Goal: Find specific page/section: Find specific page/section

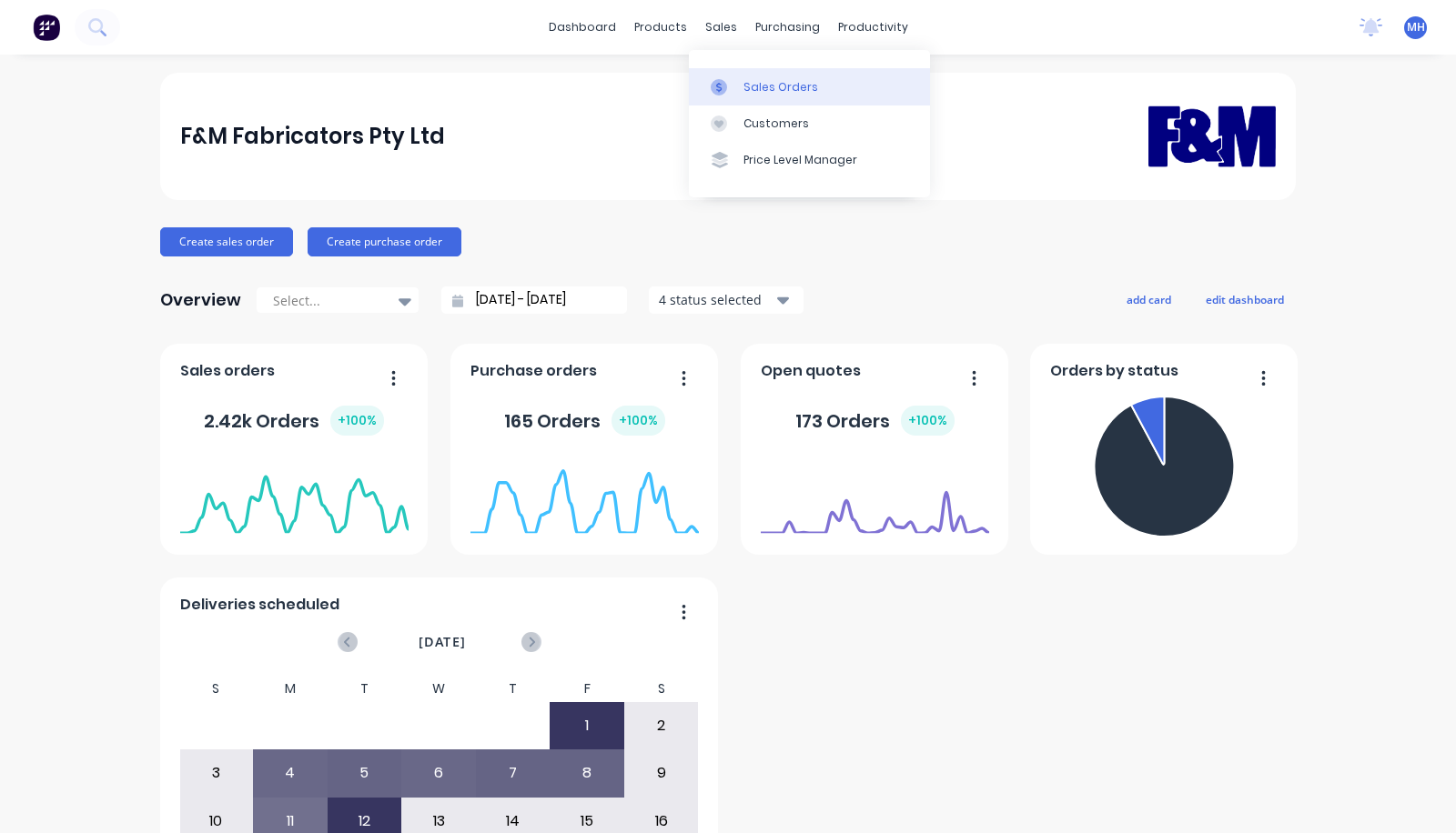
click at [798, 89] on div "Sales Orders" at bounding box center [780, 87] width 75 height 16
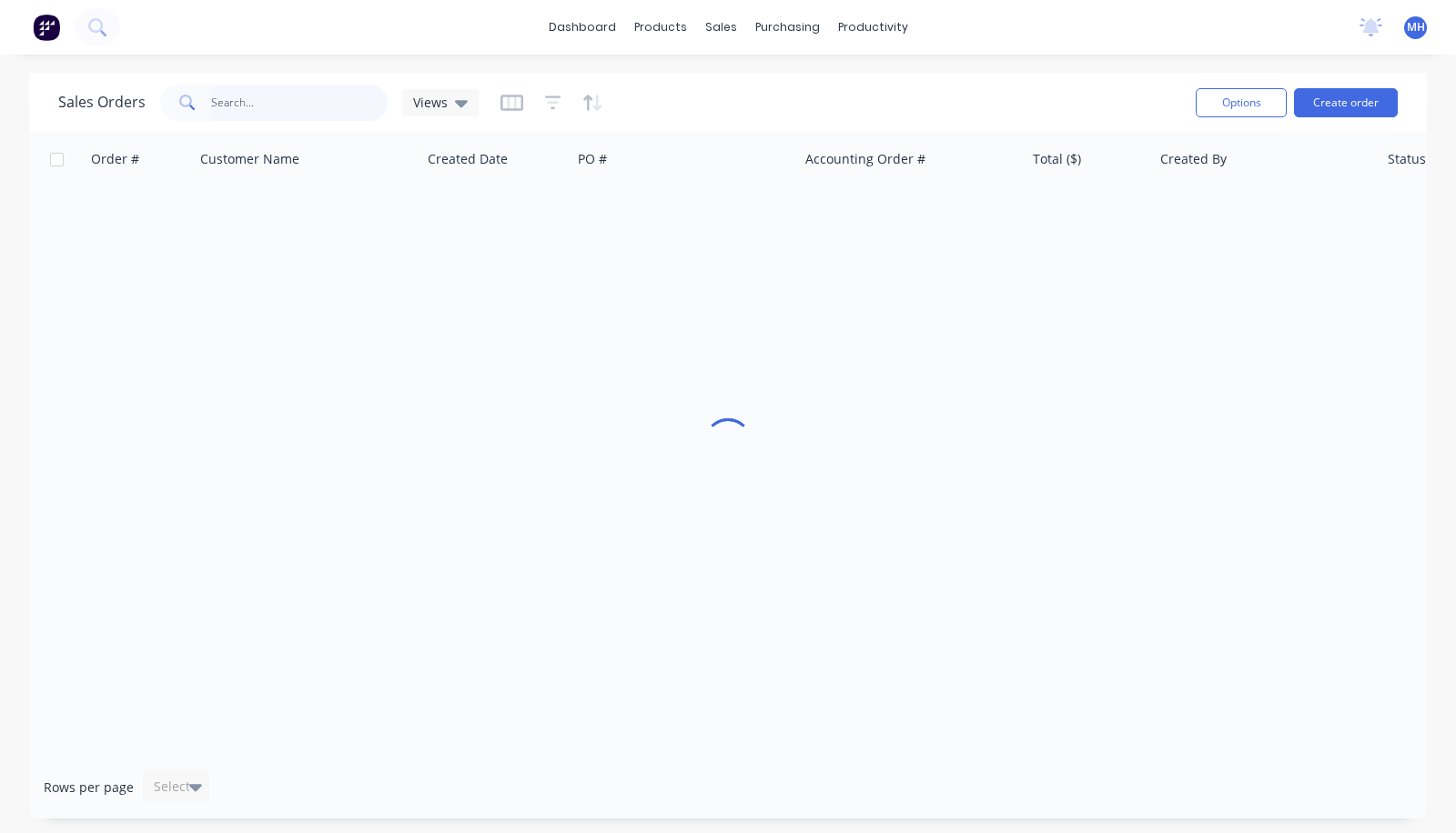
click at [309, 100] on input "text" at bounding box center [300, 102] width 177 height 36
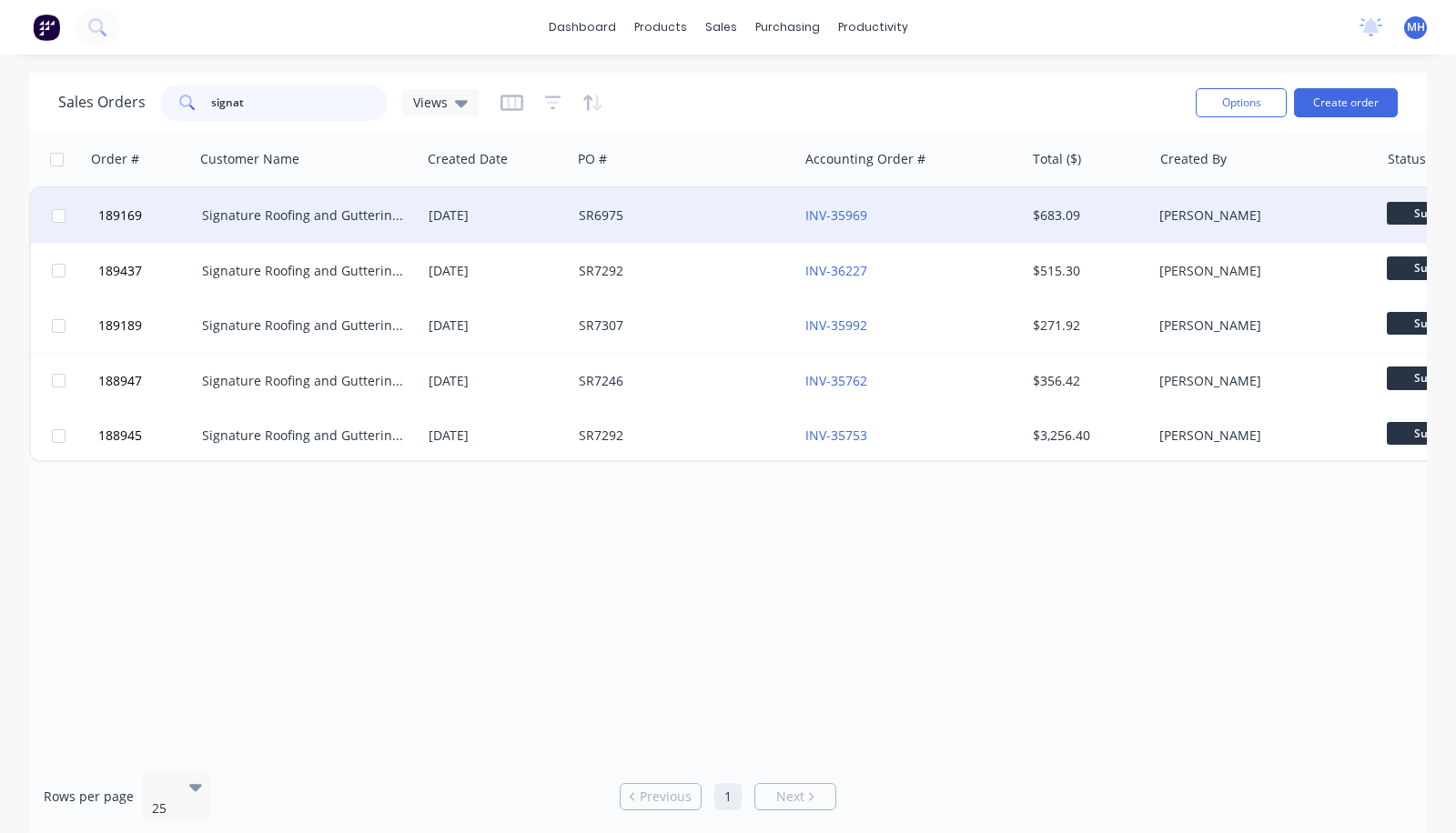
type input "signat"
click at [389, 229] on div "Signature Roofing and Guttering - DJW Constructions Pty Ltd" at bounding box center [307, 216] width 227 height 55
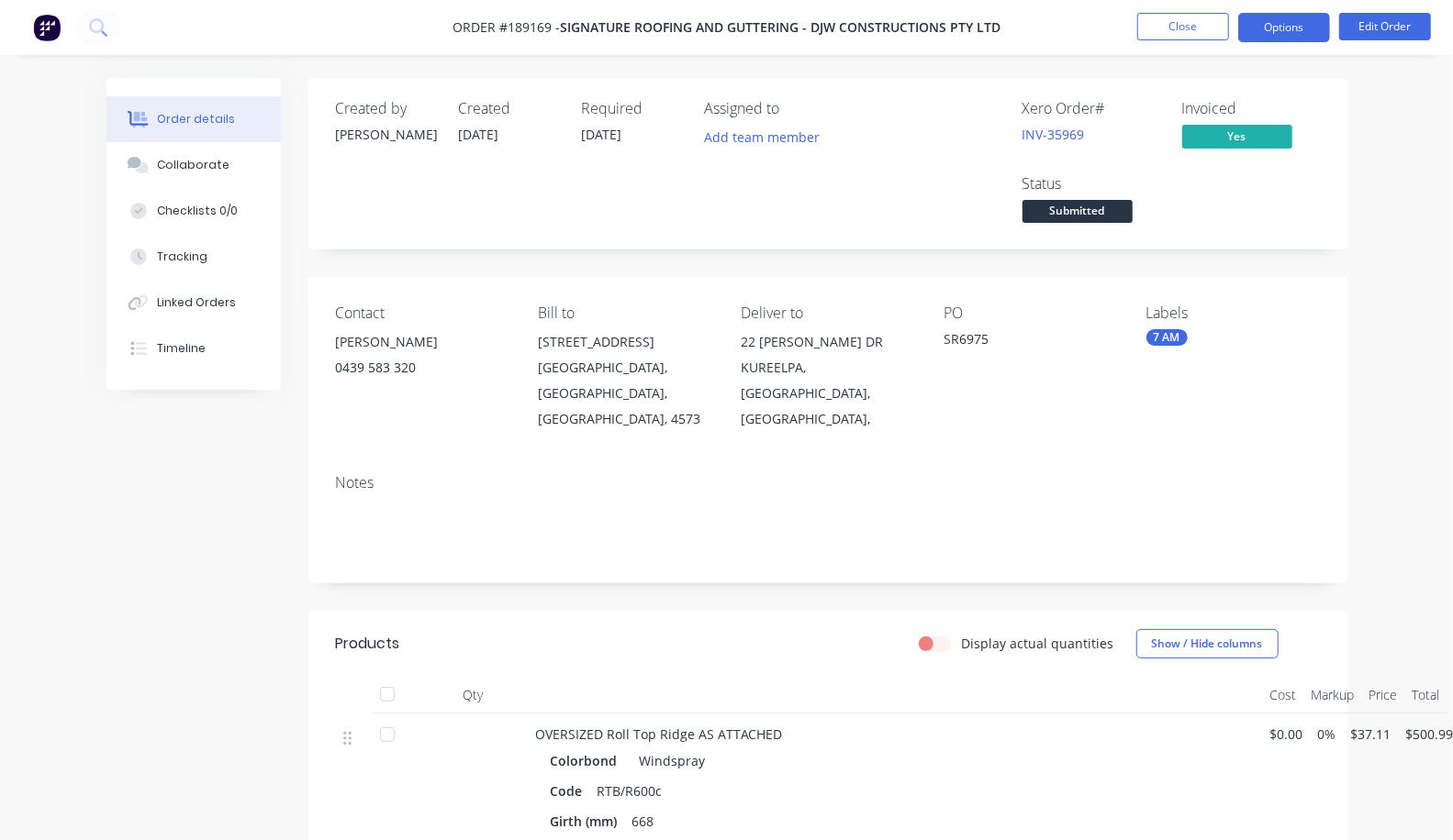
click at [1273, 18] on button "Options" at bounding box center [1284, 27] width 92 height 30
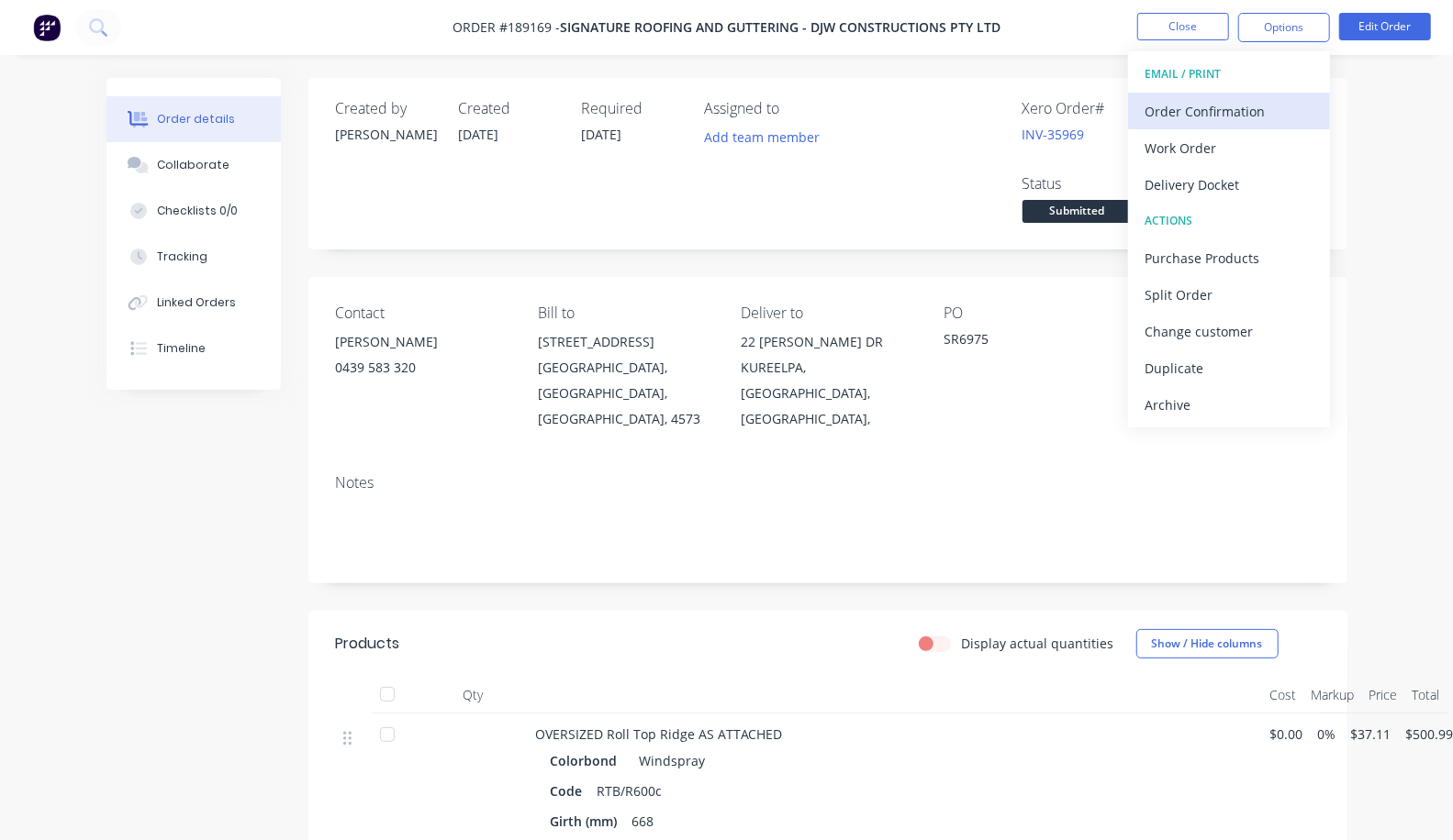
click at [1235, 118] on div "Order Confirmation" at bounding box center [1228, 112] width 169 height 27
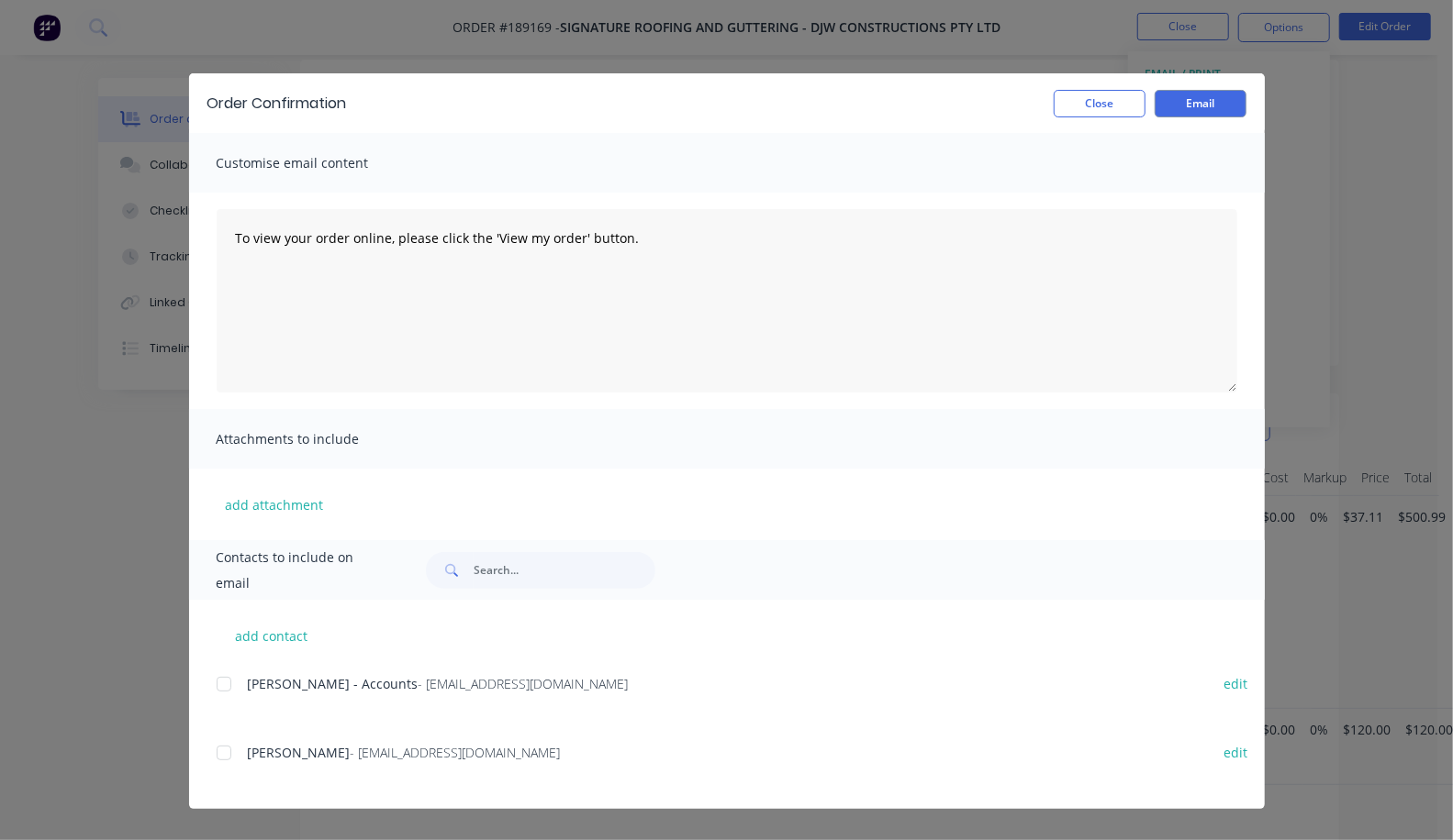
scroll to position [306, 0]
click at [217, 634] on button "add contact" at bounding box center [271, 635] width 110 height 28
select select "AU"
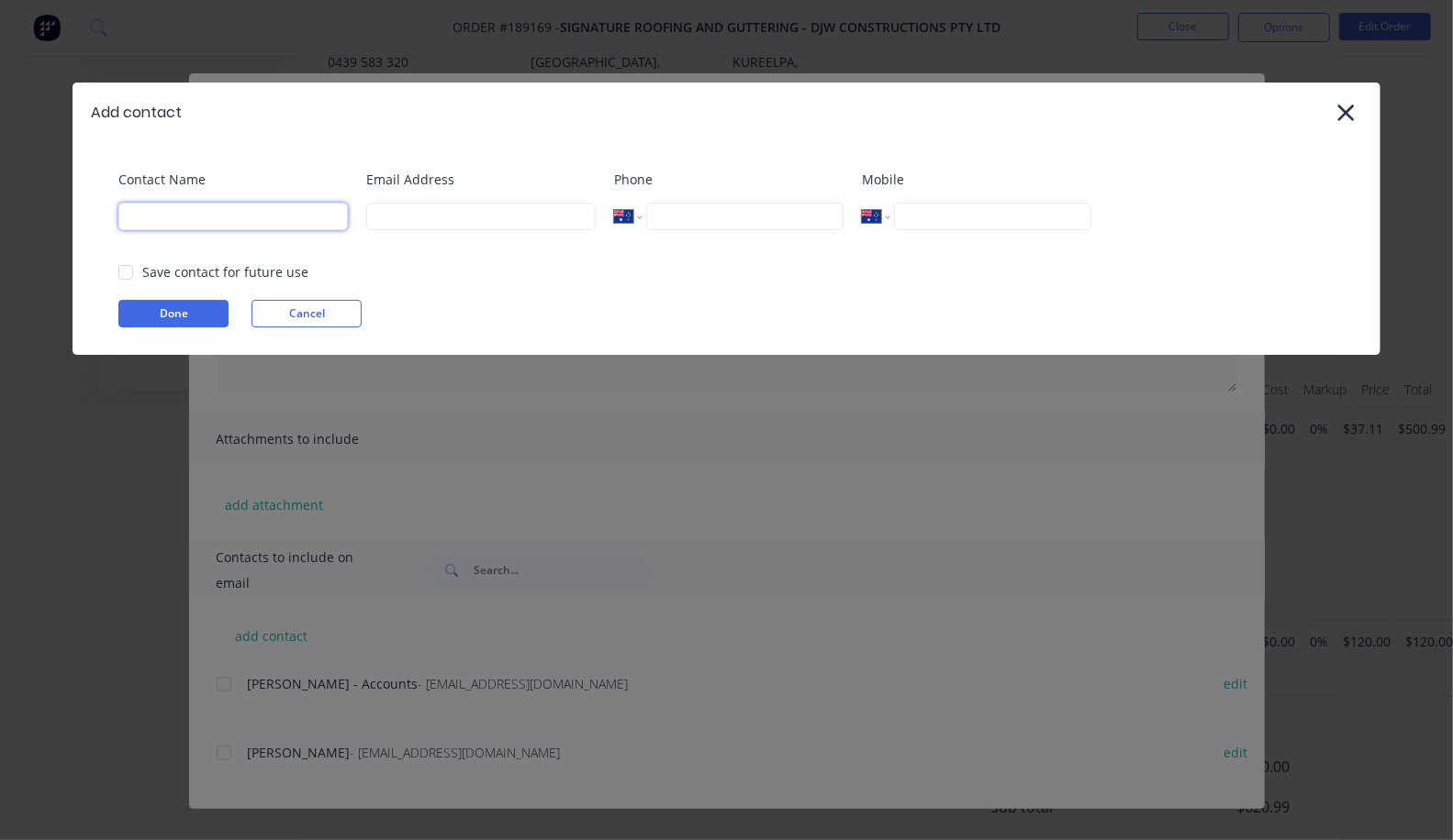
drag, startPoint x: 271, startPoint y: 221, endPoint x: 283, endPoint y: 218, distance: 12.4
click at [271, 221] on input at bounding box center [233, 216] width 229 height 28
type input "micheal"
type input "m.howard@fmfabricators.com.au"
click at [128, 270] on div at bounding box center [125, 272] width 36 height 36
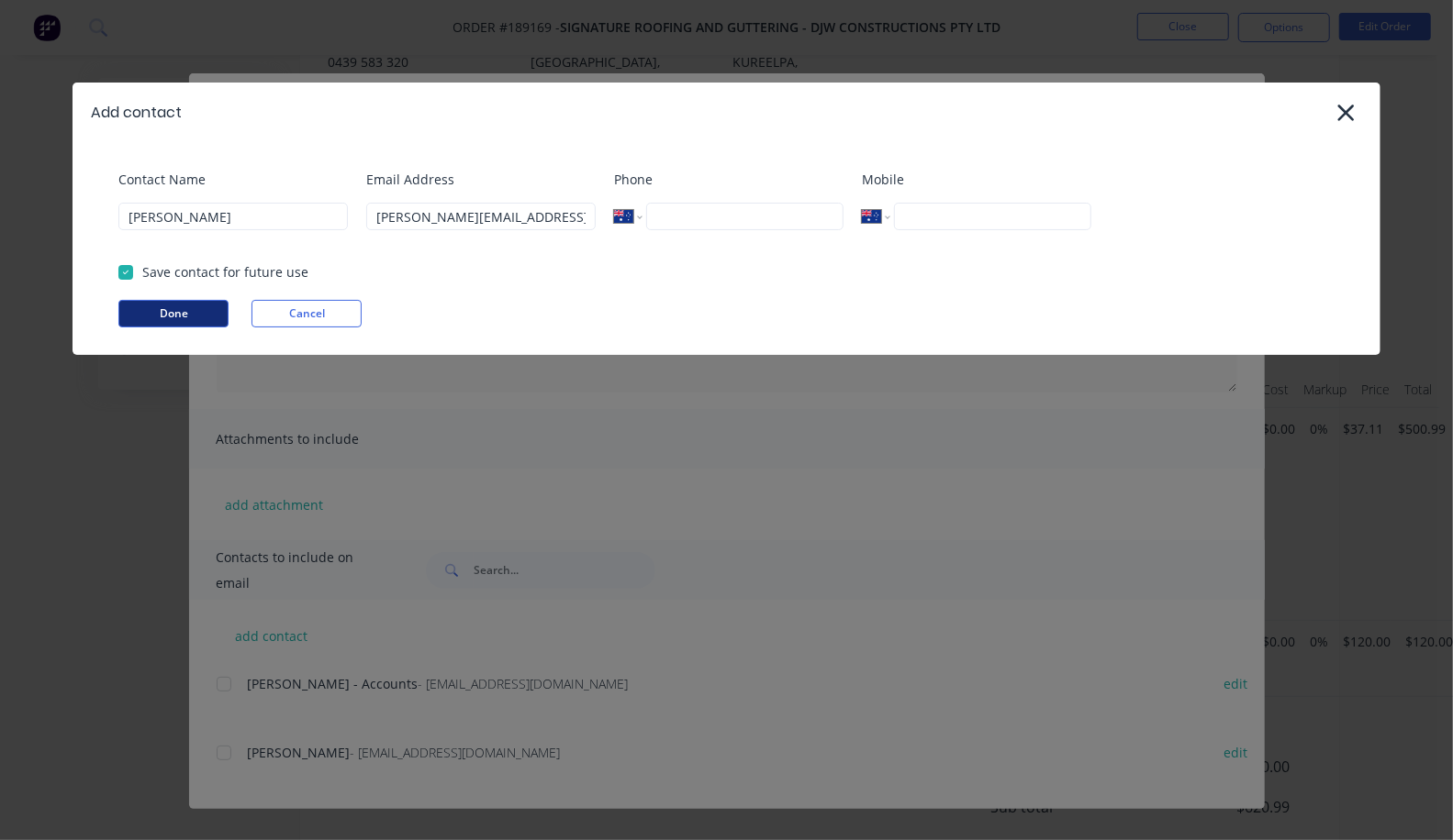
click at [183, 313] on button "Done" at bounding box center [173, 313] width 110 height 28
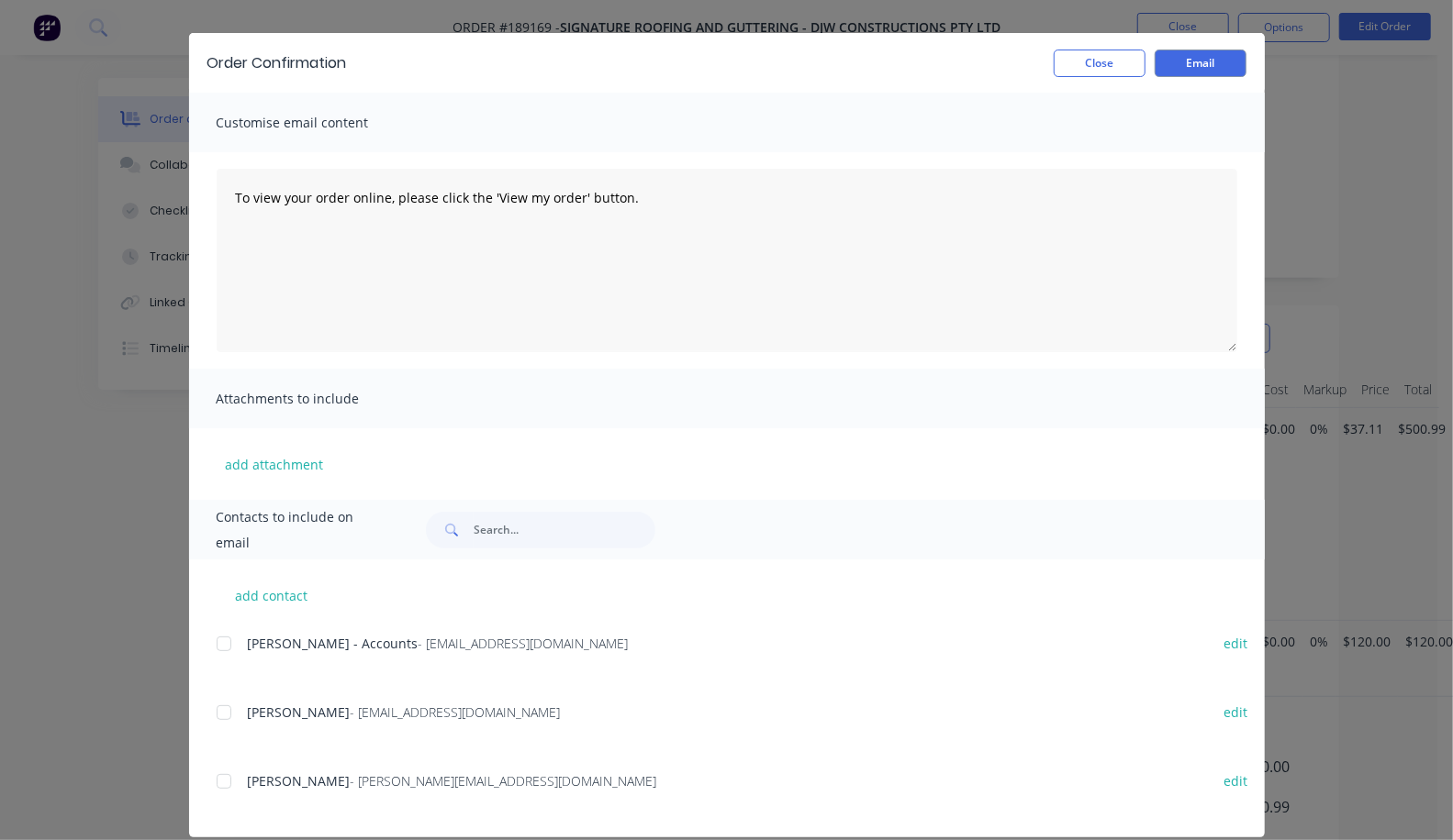
scroll to position [62, 0]
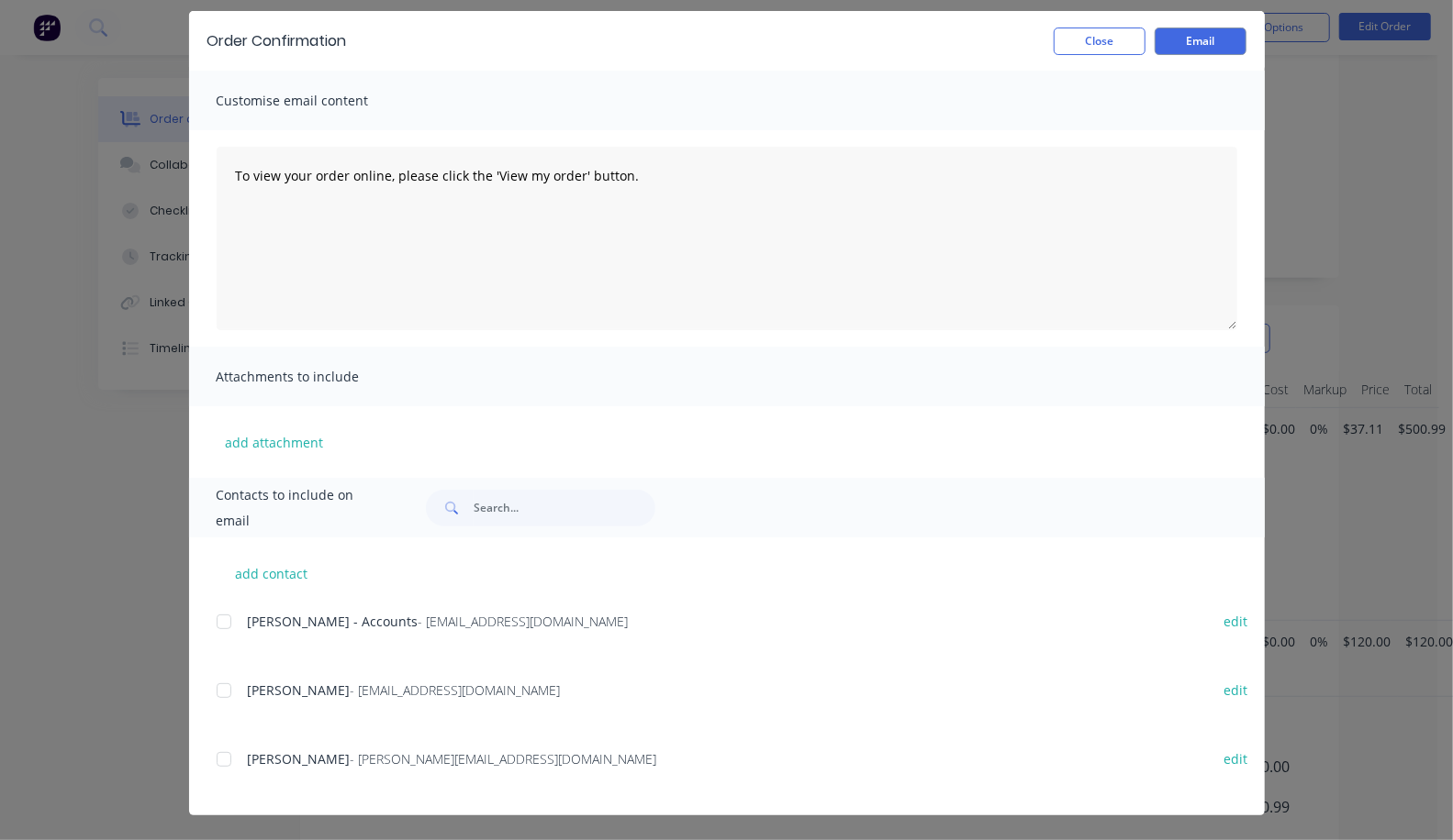
click at [206, 766] on div at bounding box center [224, 760] width 36 height 36
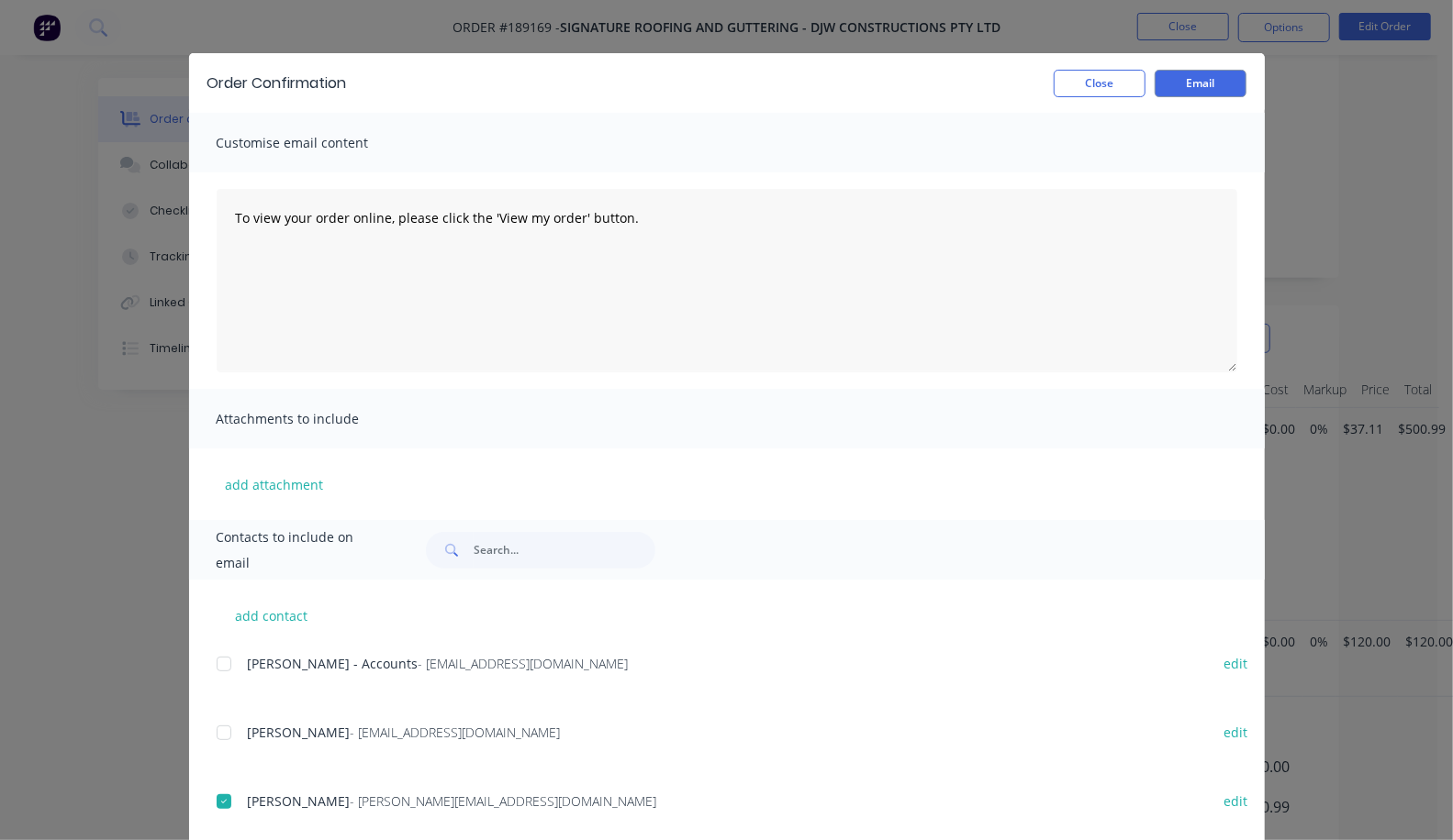
scroll to position [0, 0]
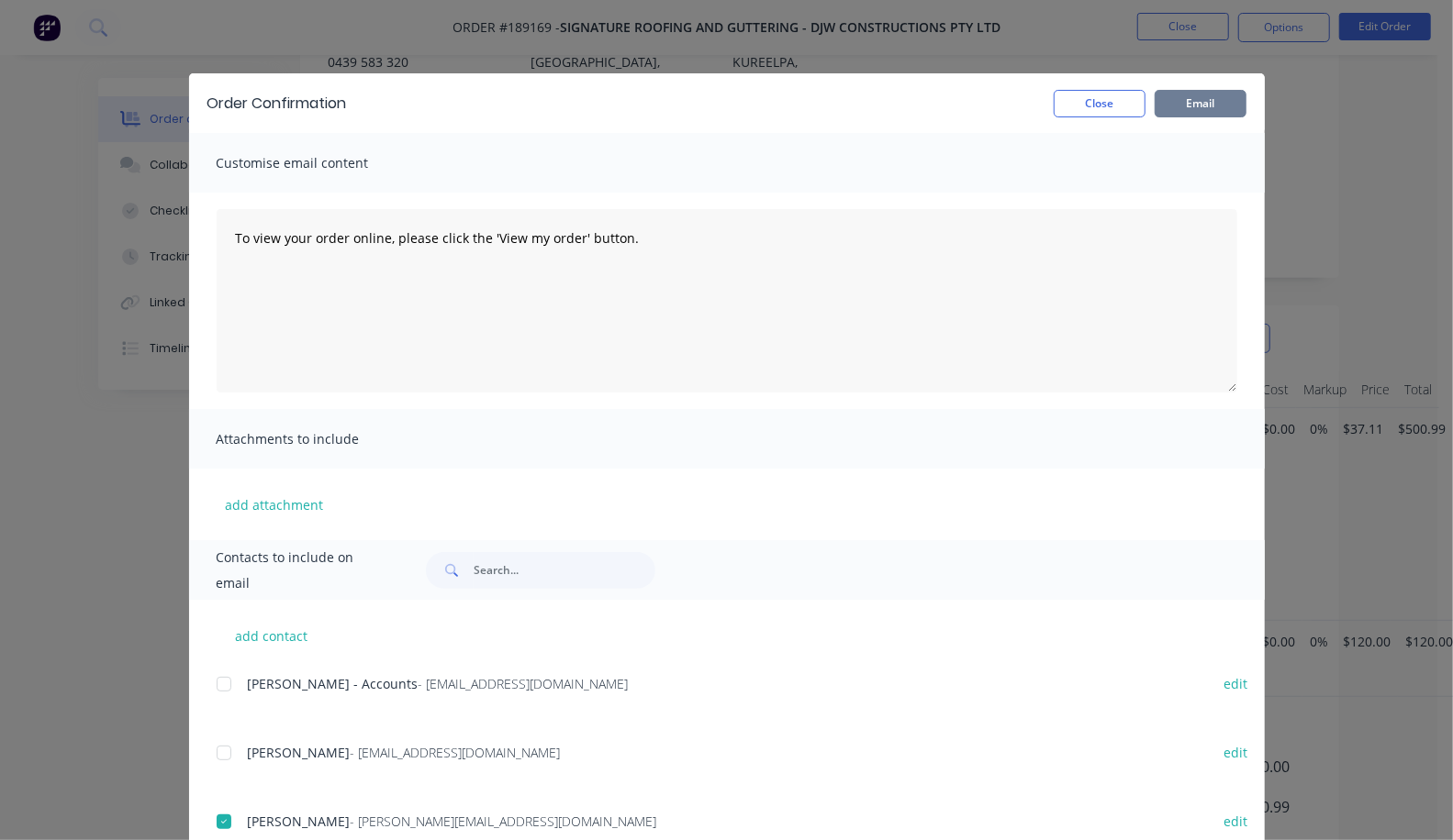
click at [1247, 96] on button "Email" at bounding box center [1201, 103] width 92 height 28
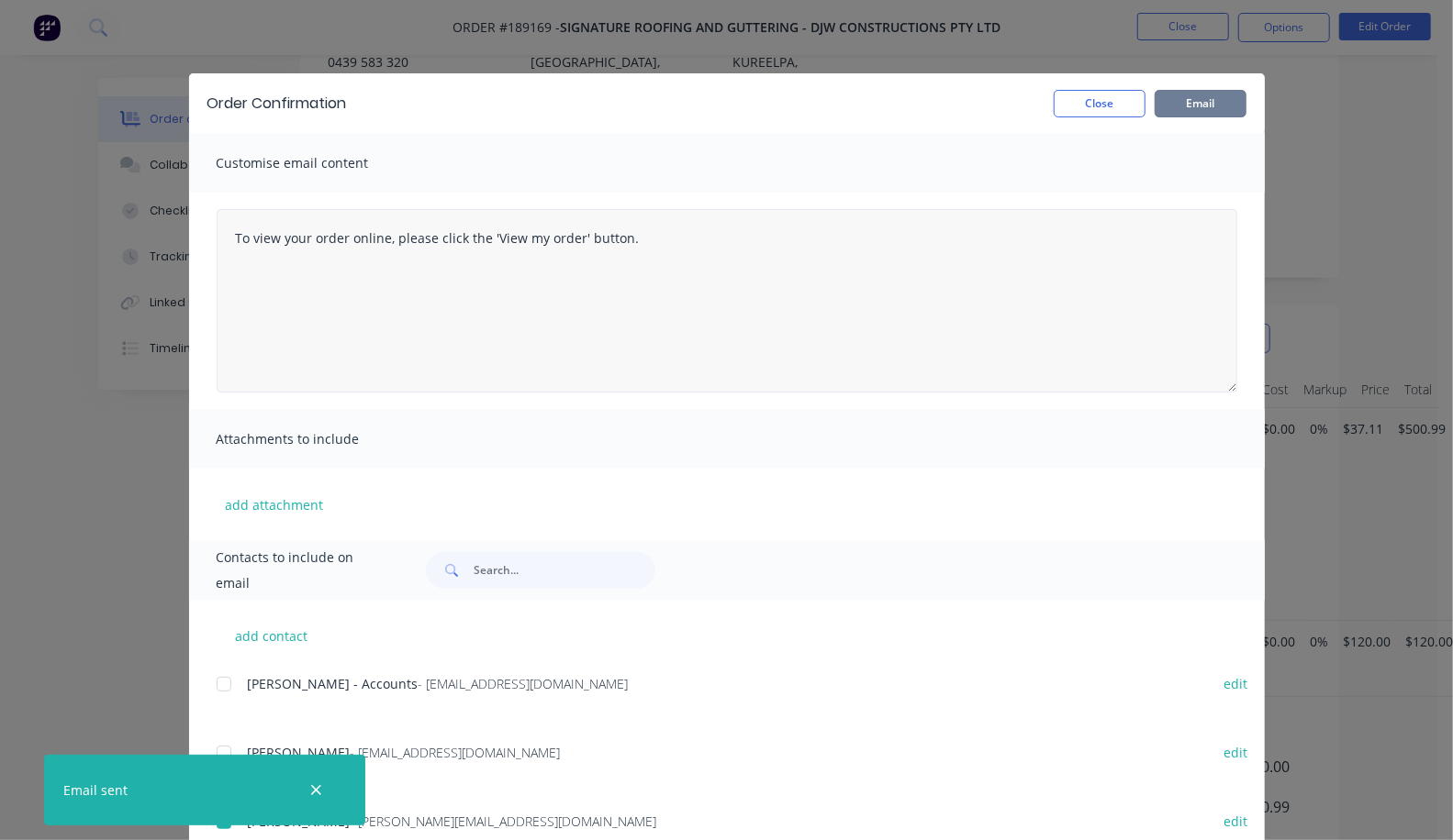
scroll to position [62, 0]
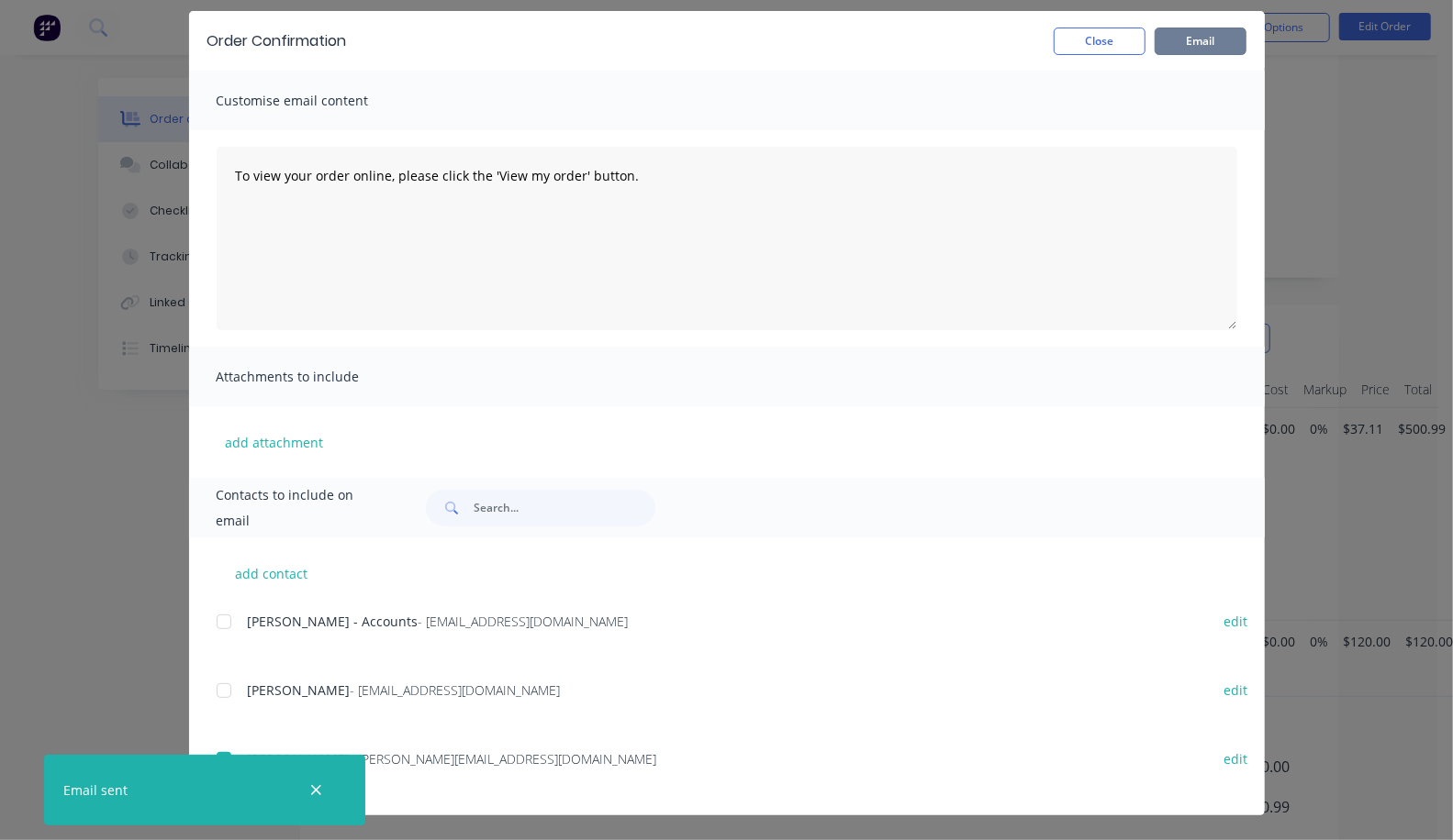
click at [206, 693] on div at bounding box center [224, 691] width 36 height 36
click at [1247, 34] on button "Email" at bounding box center [1201, 41] width 92 height 28
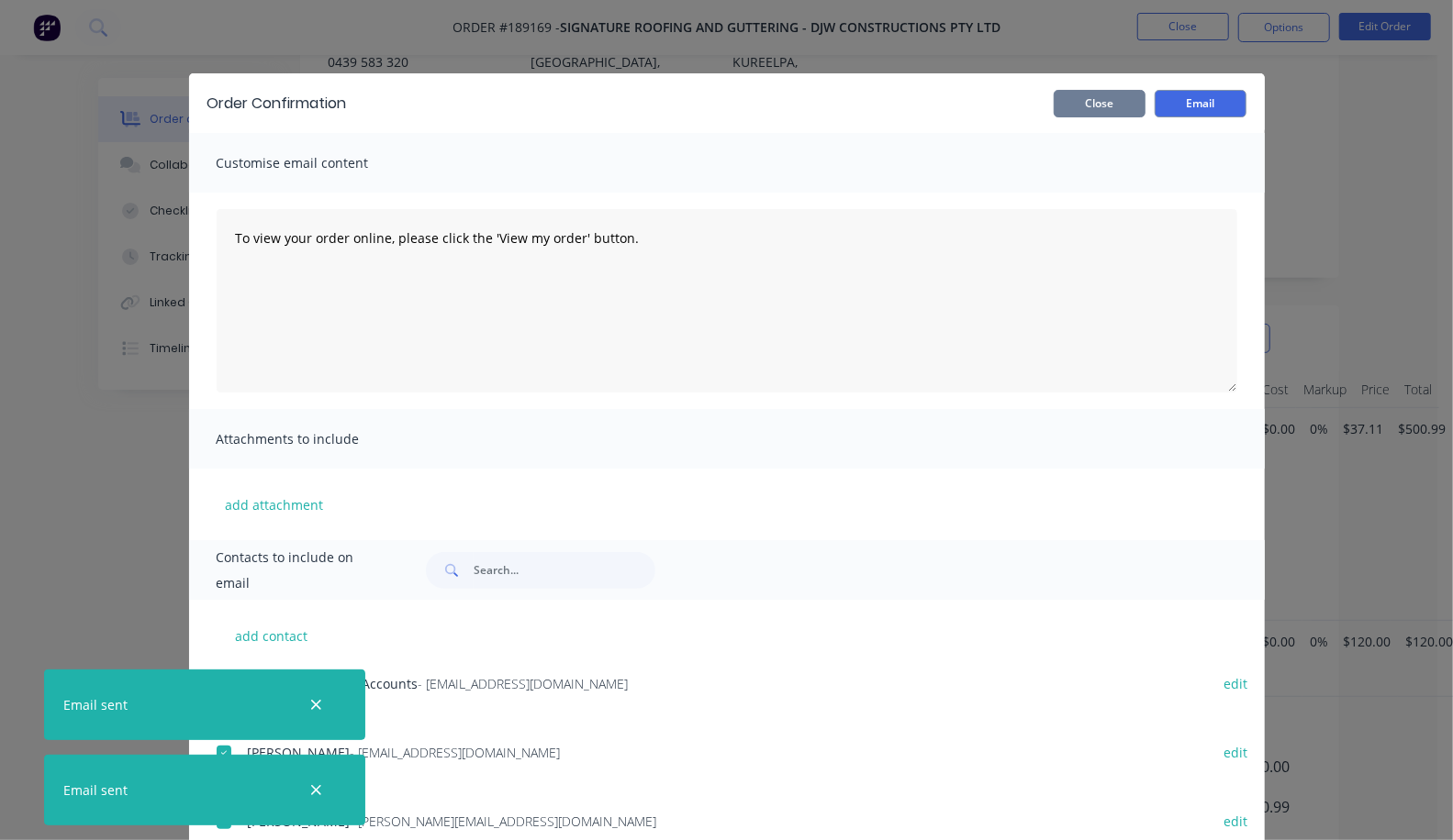
click at [1145, 105] on button "Close" at bounding box center [1099, 103] width 92 height 28
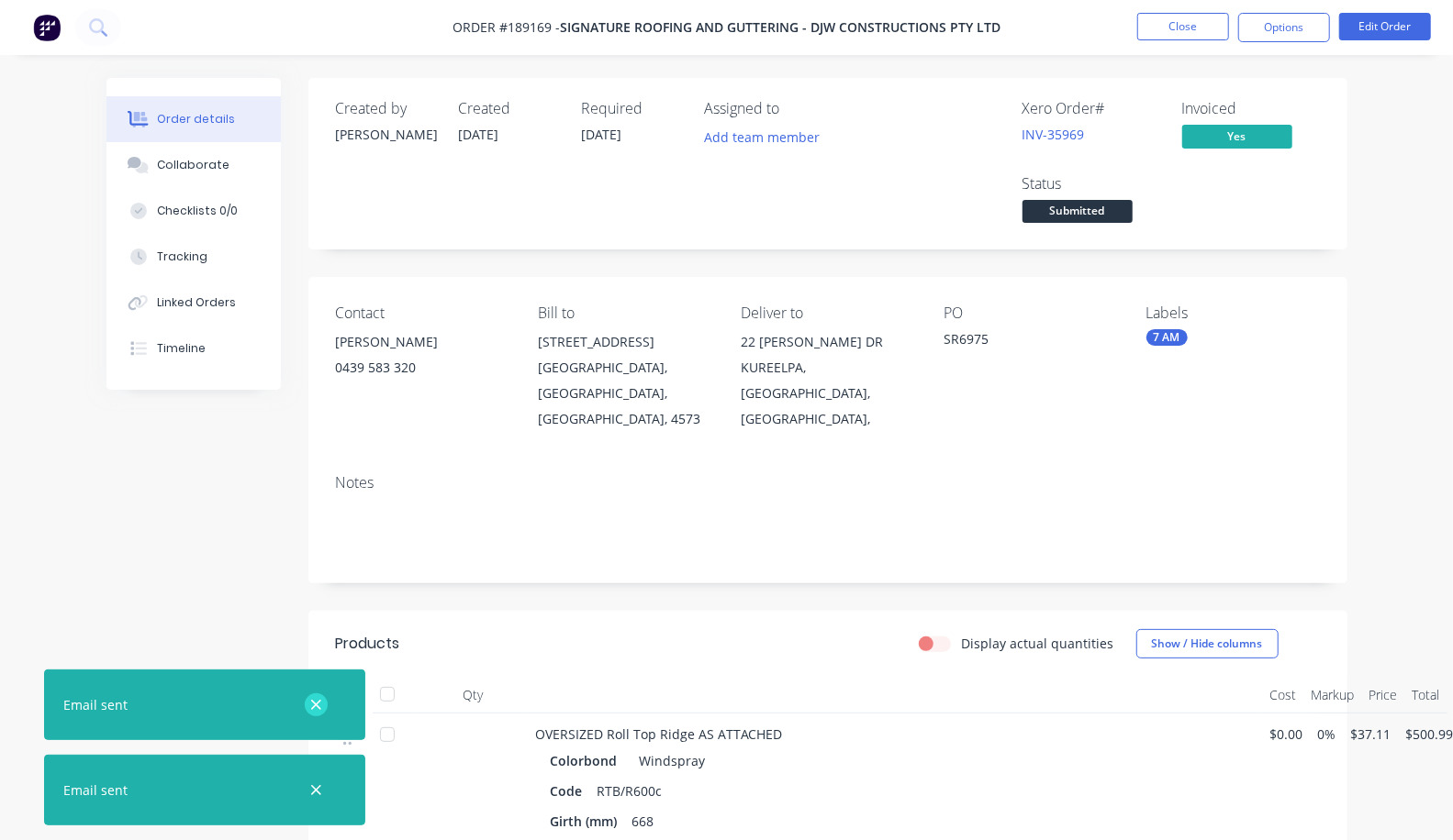
click at [320, 712] on icon "button" at bounding box center [315, 705] width 11 height 16
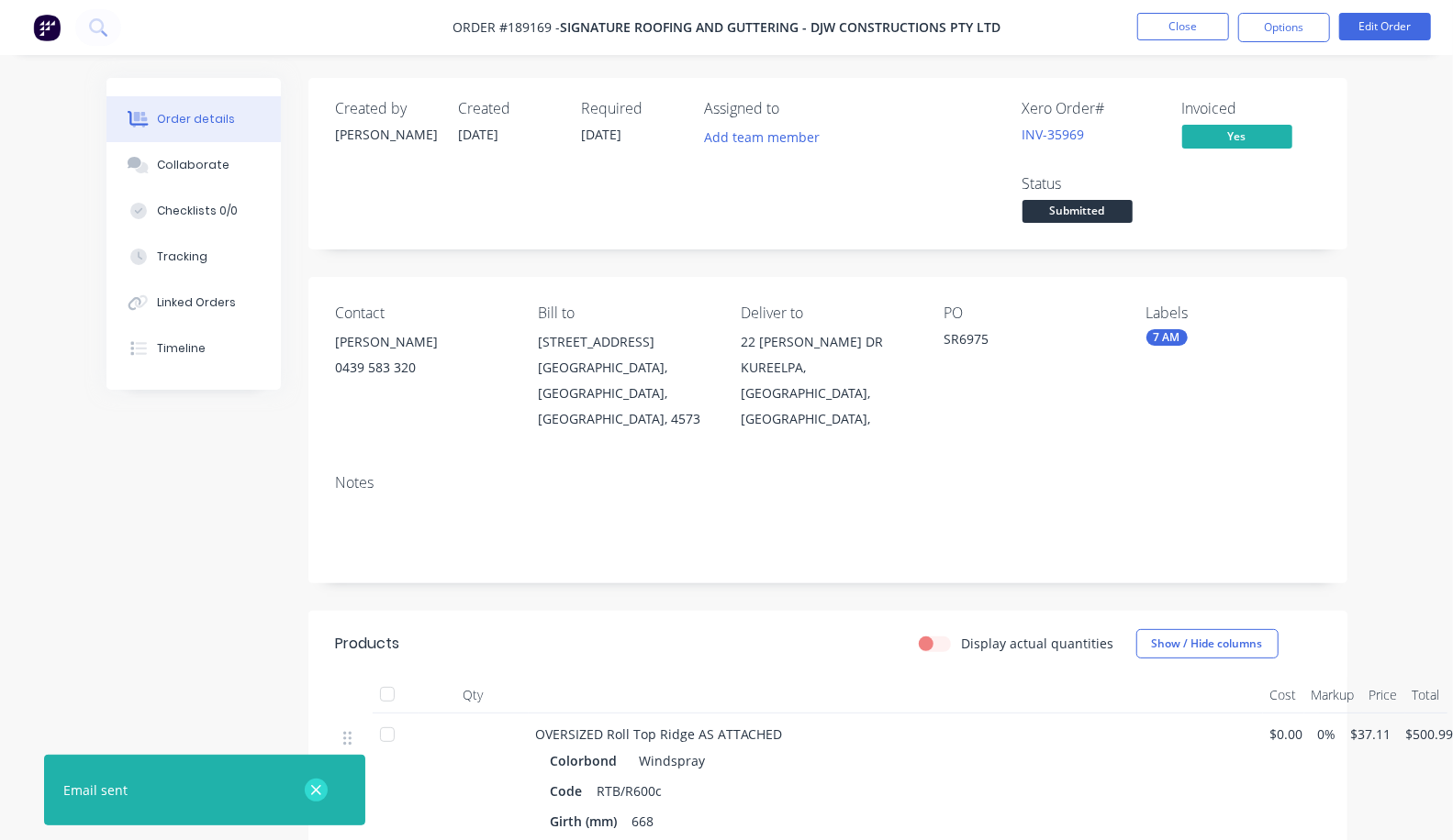
click at [322, 793] on button "button" at bounding box center [316, 790] width 23 height 23
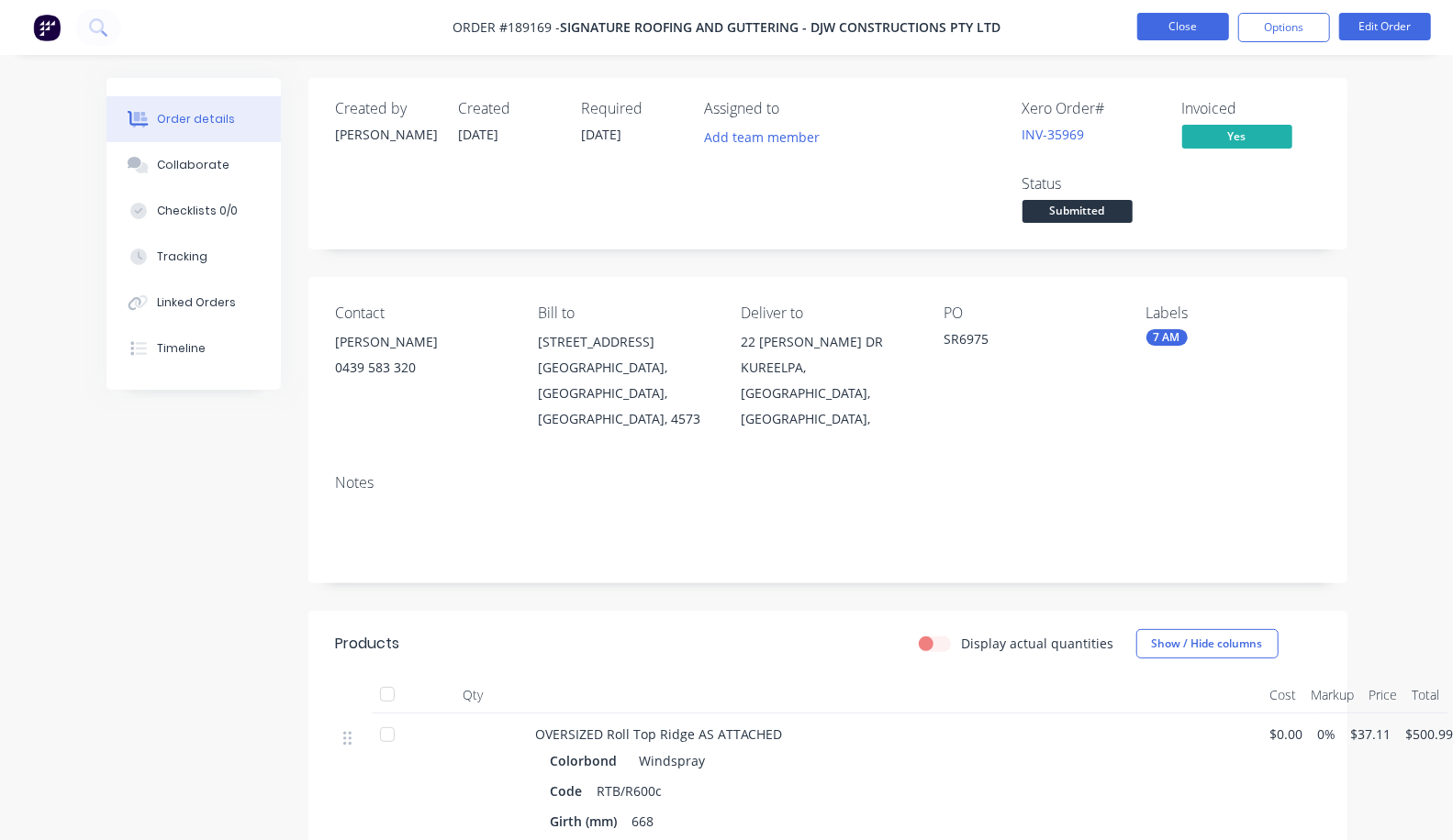
click at [1160, 28] on button "Close" at bounding box center [1182, 26] width 92 height 28
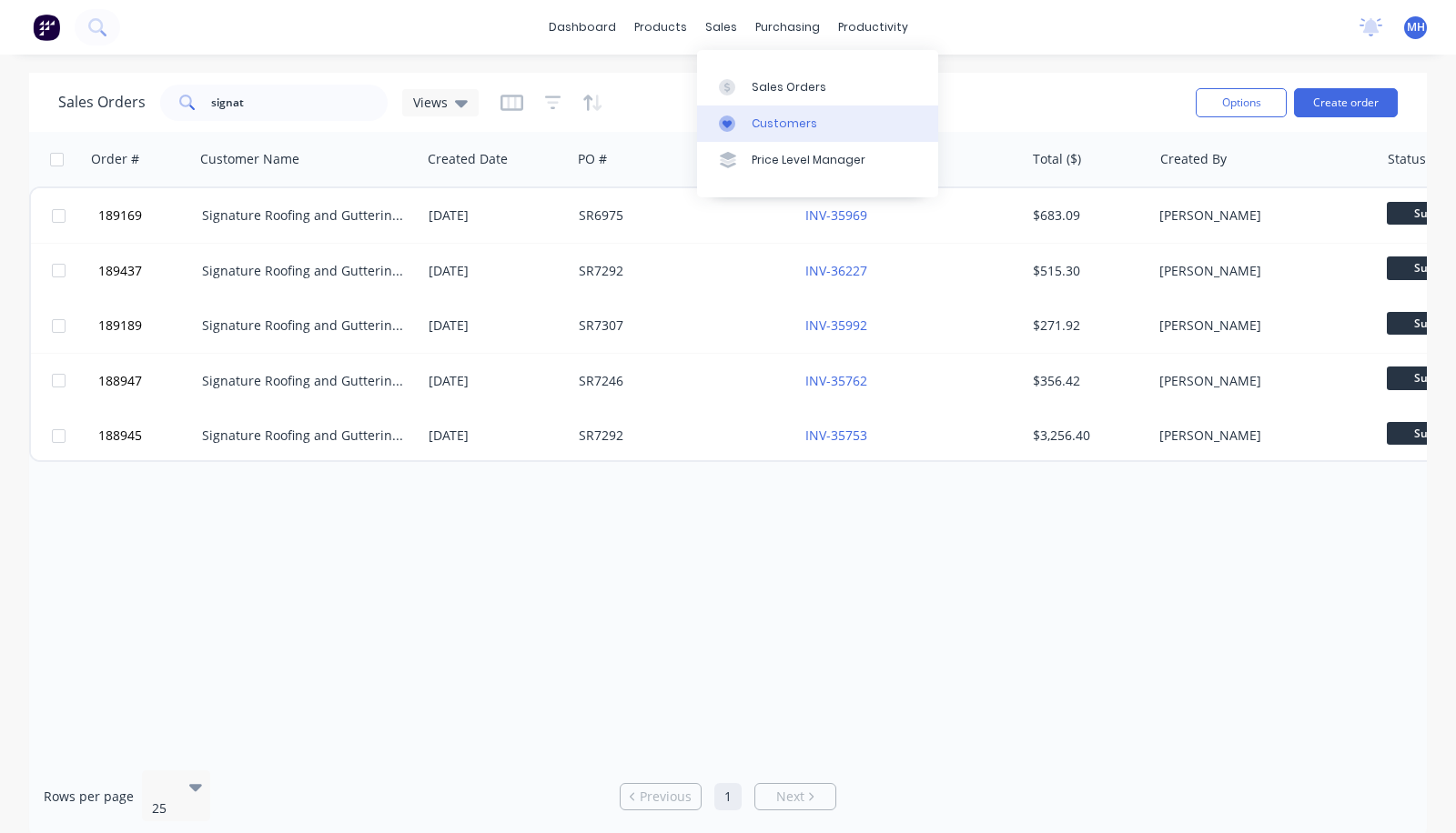
click at [778, 121] on div "Customers" at bounding box center [784, 123] width 65 height 16
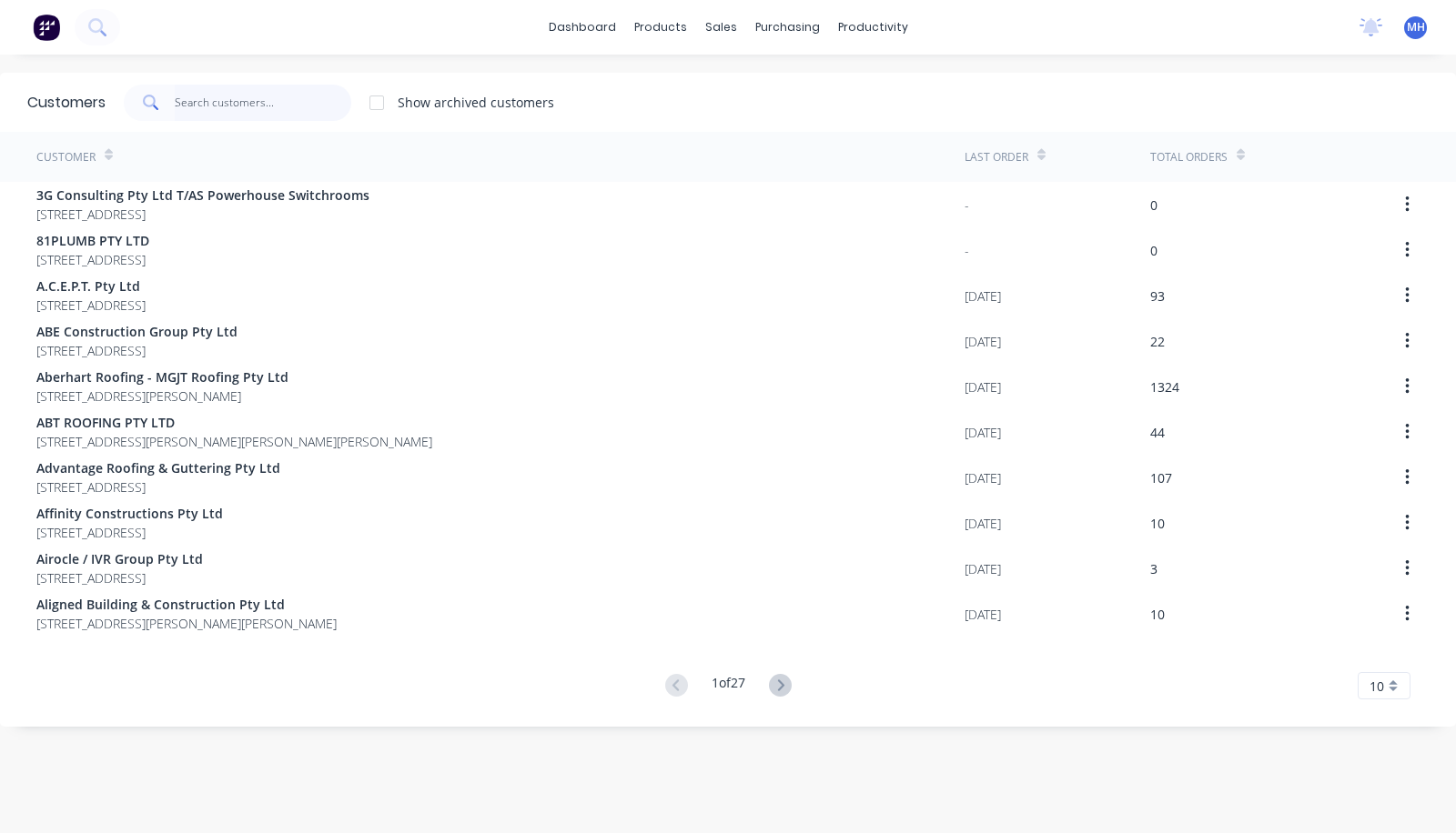
click at [246, 91] on input "text" at bounding box center [263, 102] width 177 height 36
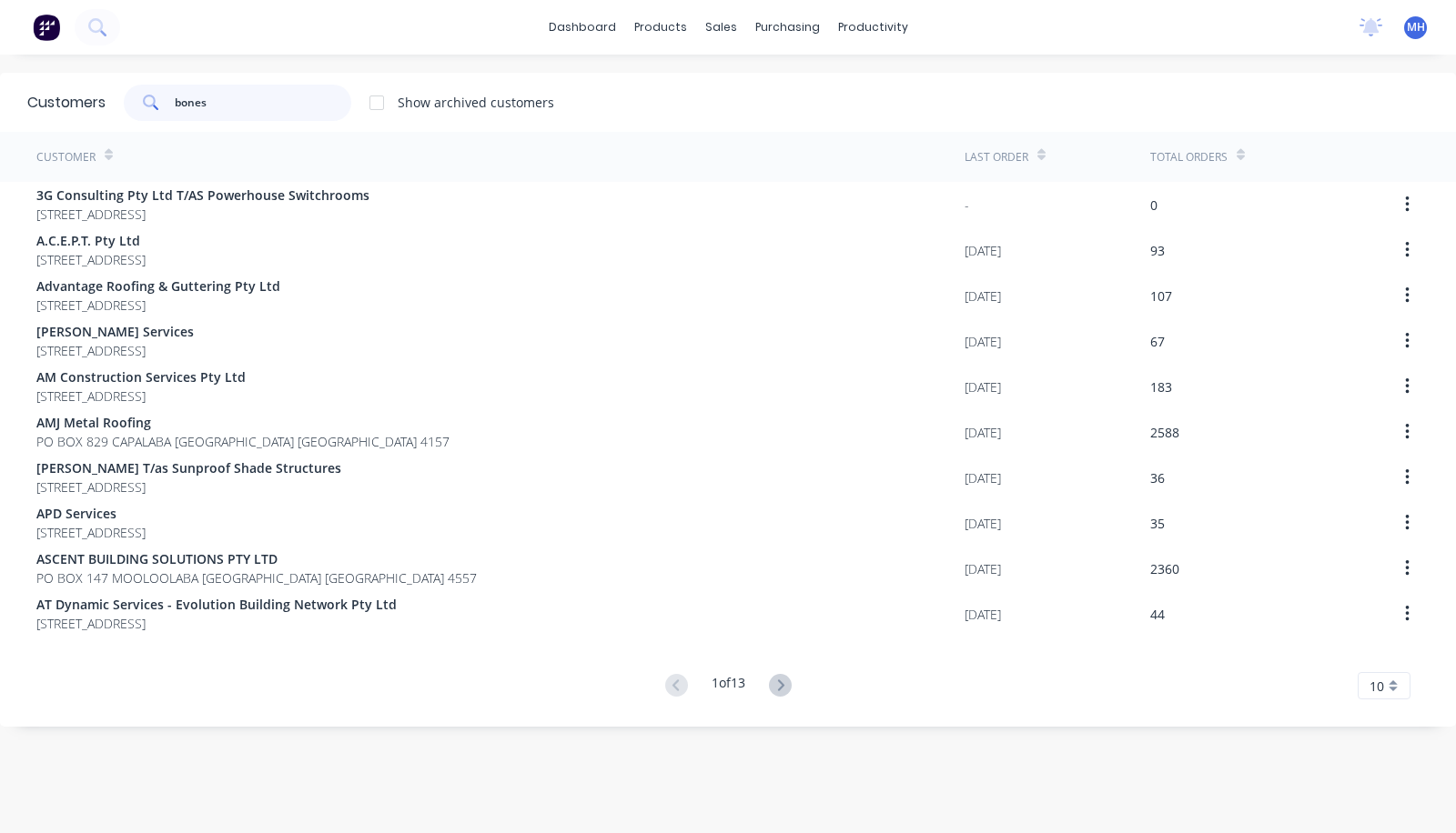
type input "bones"
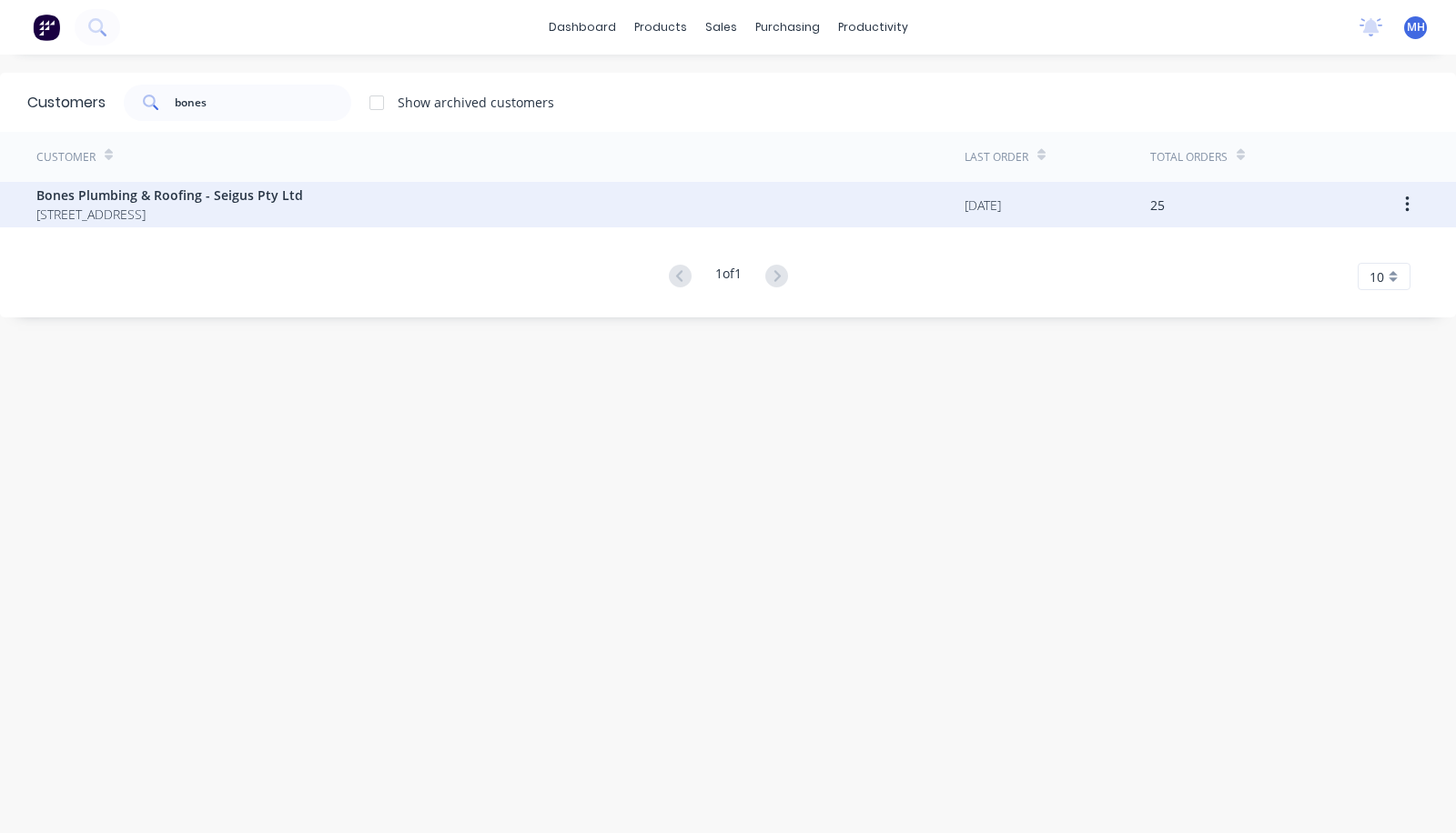
click at [220, 209] on span "35 Anning Avenue Golden Beach Queensland Australia 4551" at bounding box center [169, 214] width 266 height 19
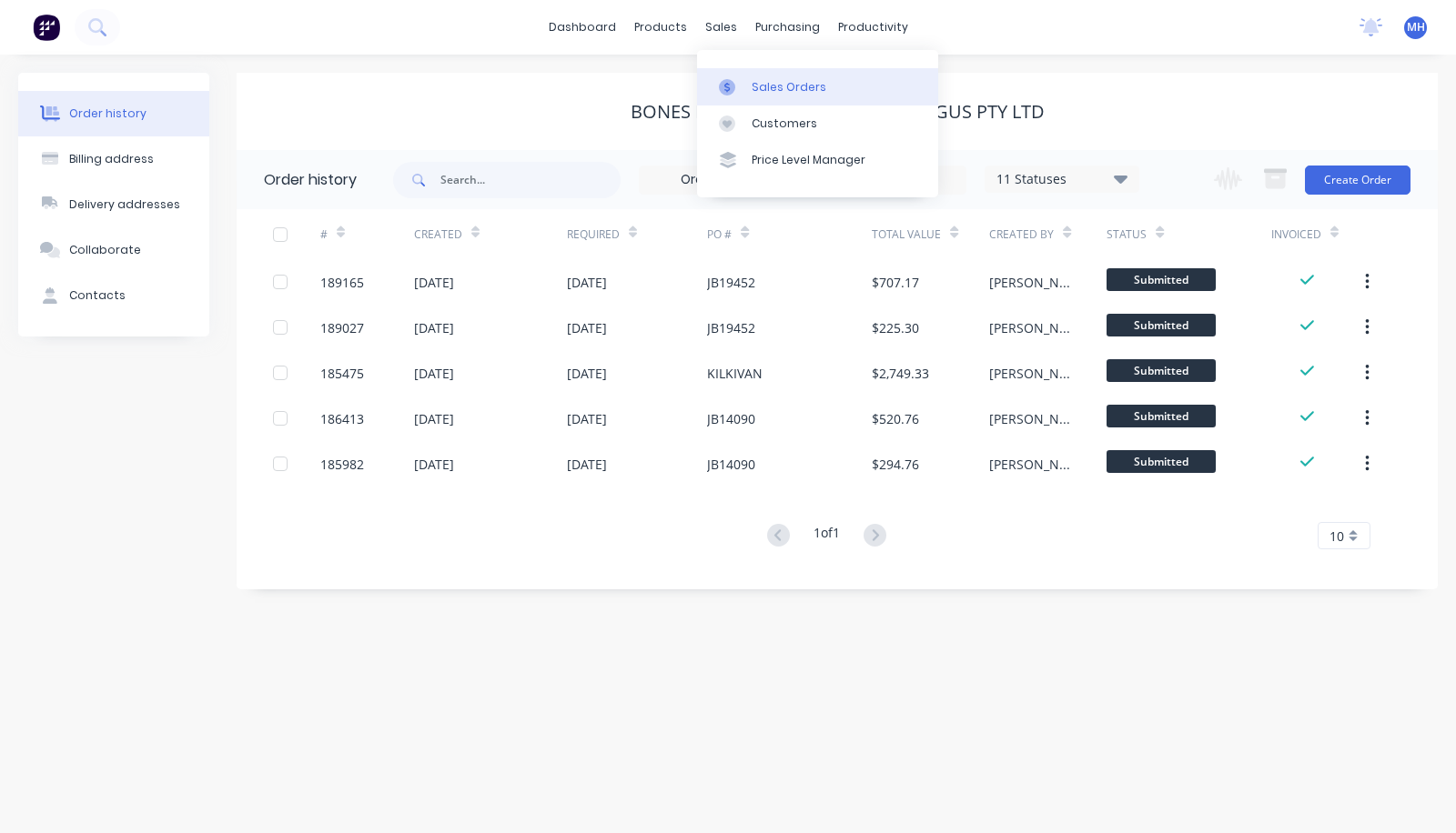
click at [807, 91] on div "Sales Orders" at bounding box center [789, 87] width 75 height 16
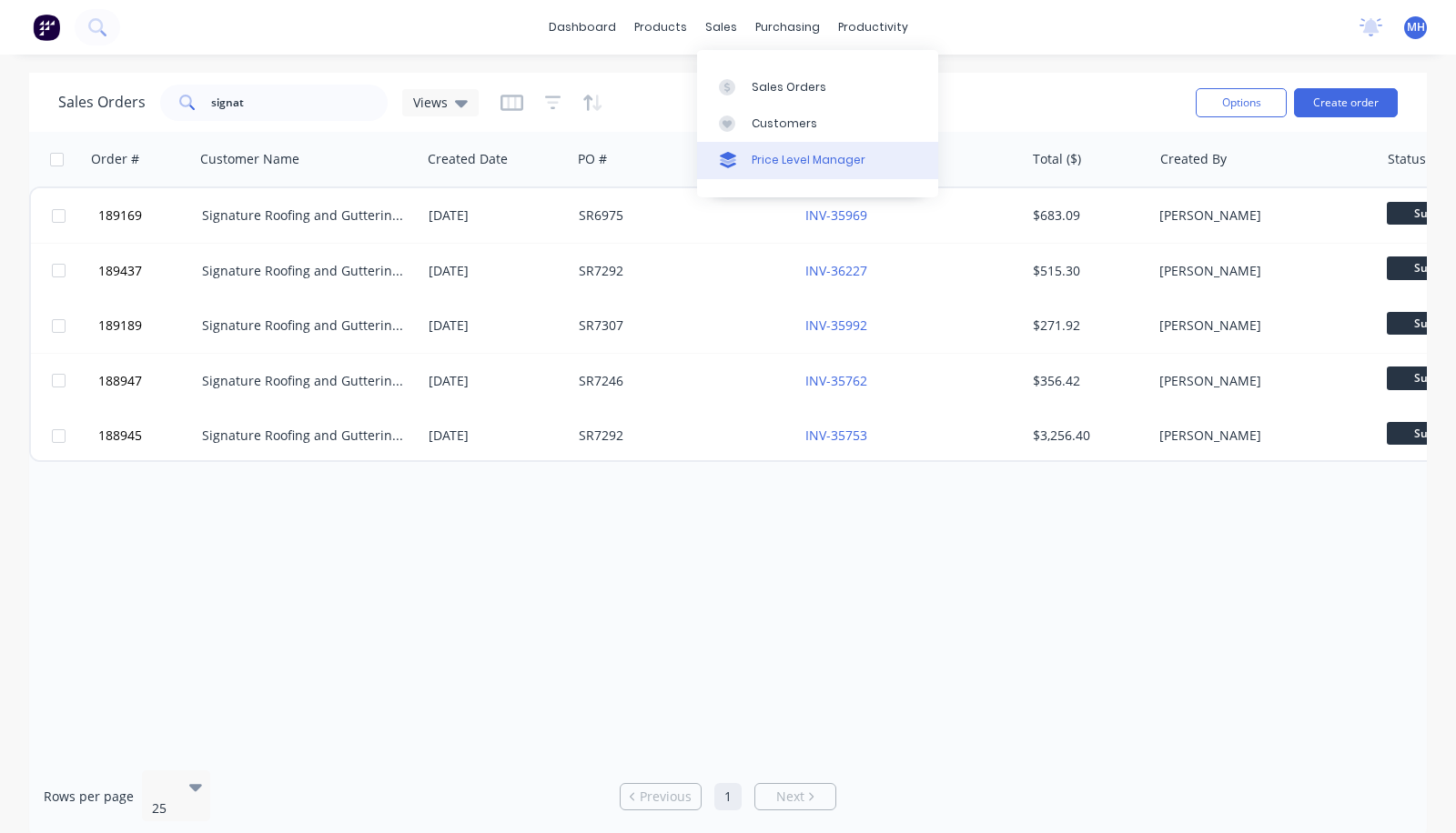
click at [778, 166] on div "Price Level Manager" at bounding box center [809, 159] width 114 height 16
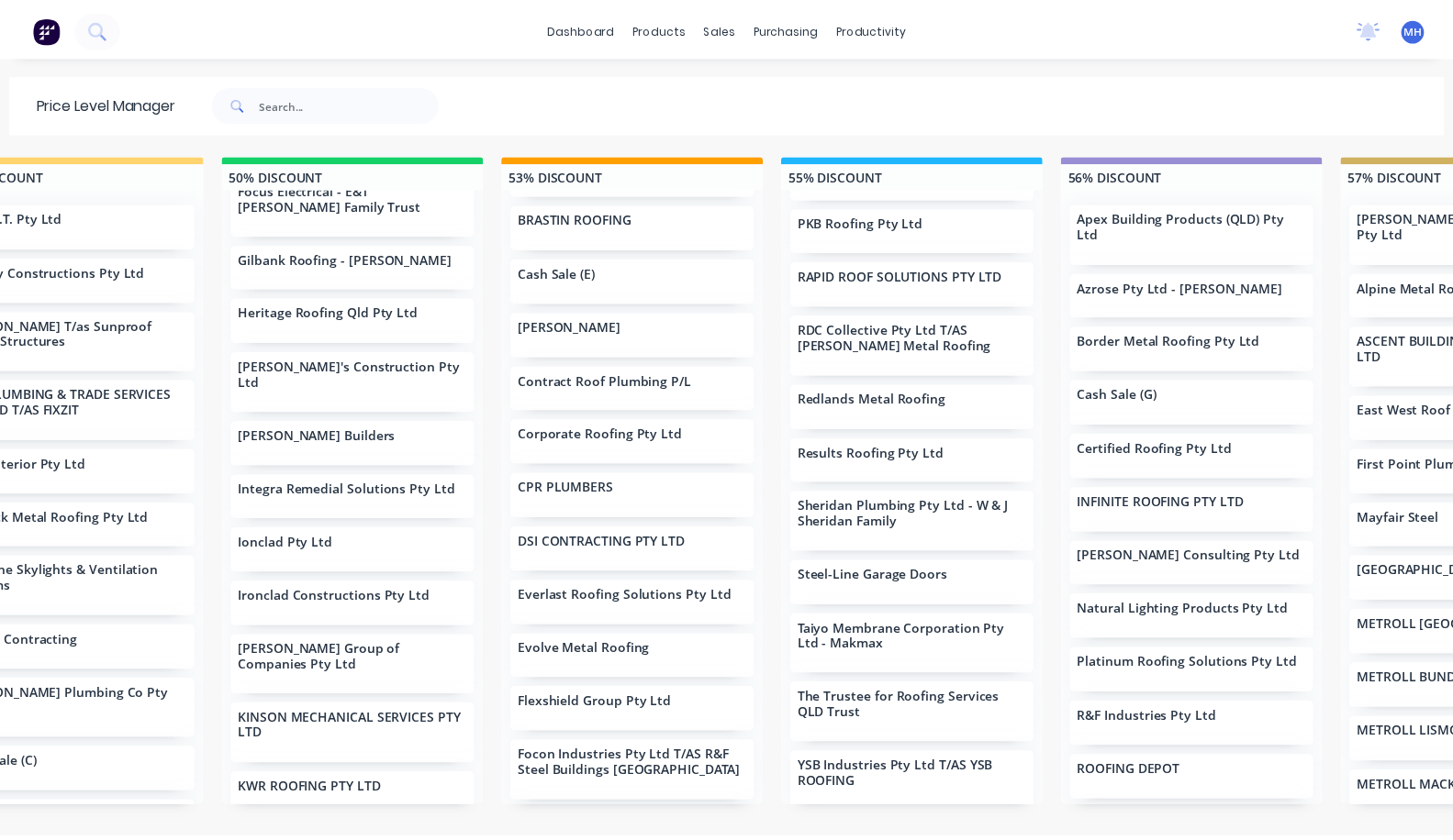
scroll to position [964, 0]
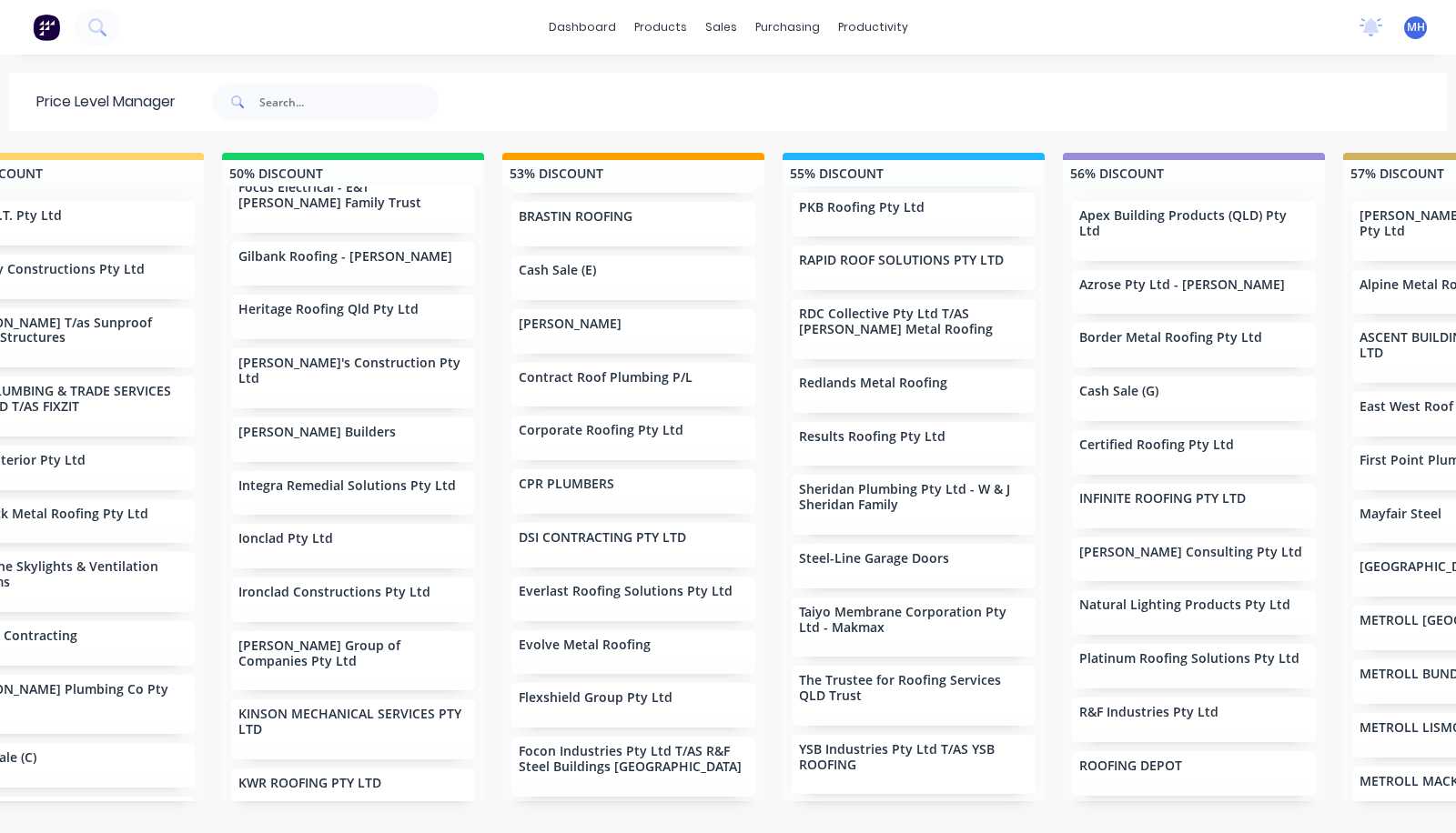
click at [891, 552] on p "Steel-Line Garage Doors" at bounding box center [874, 559] width 150 height 15
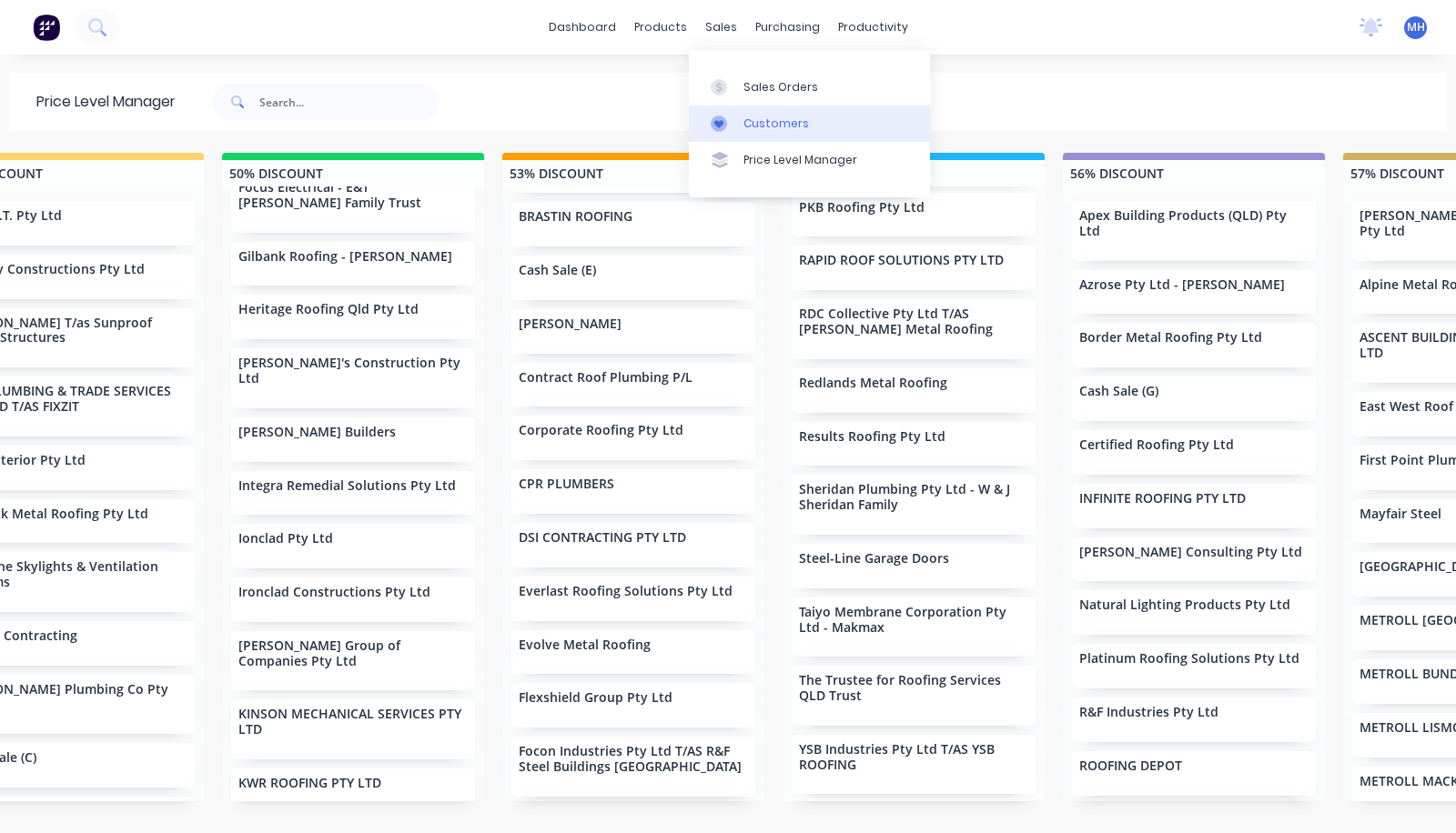
click at [747, 114] on link "Customers" at bounding box center [810, 123] width 241 height 36
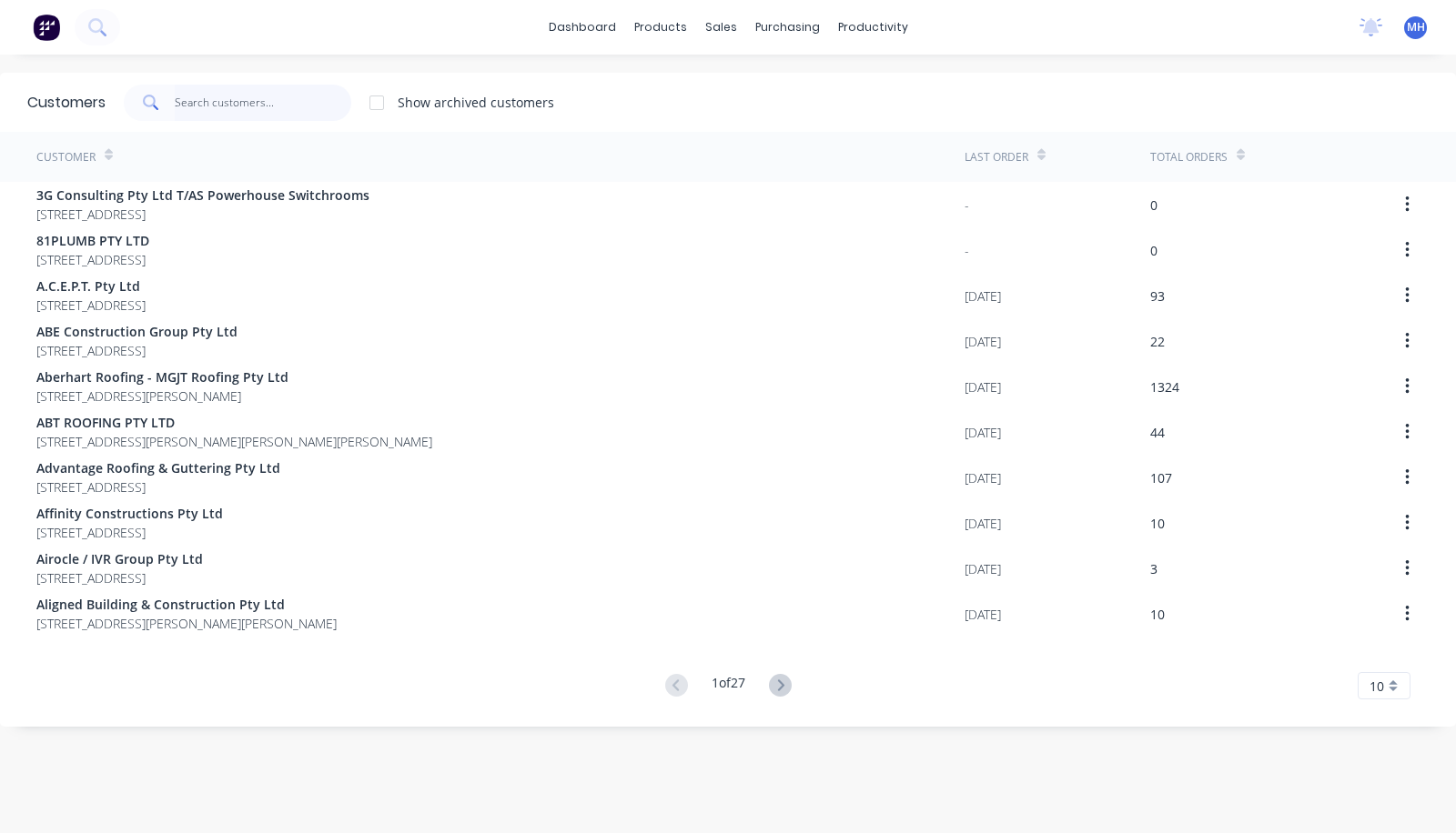
click at [237, 98] on input "text" at bounding box center [263, 102] width 177 height 36
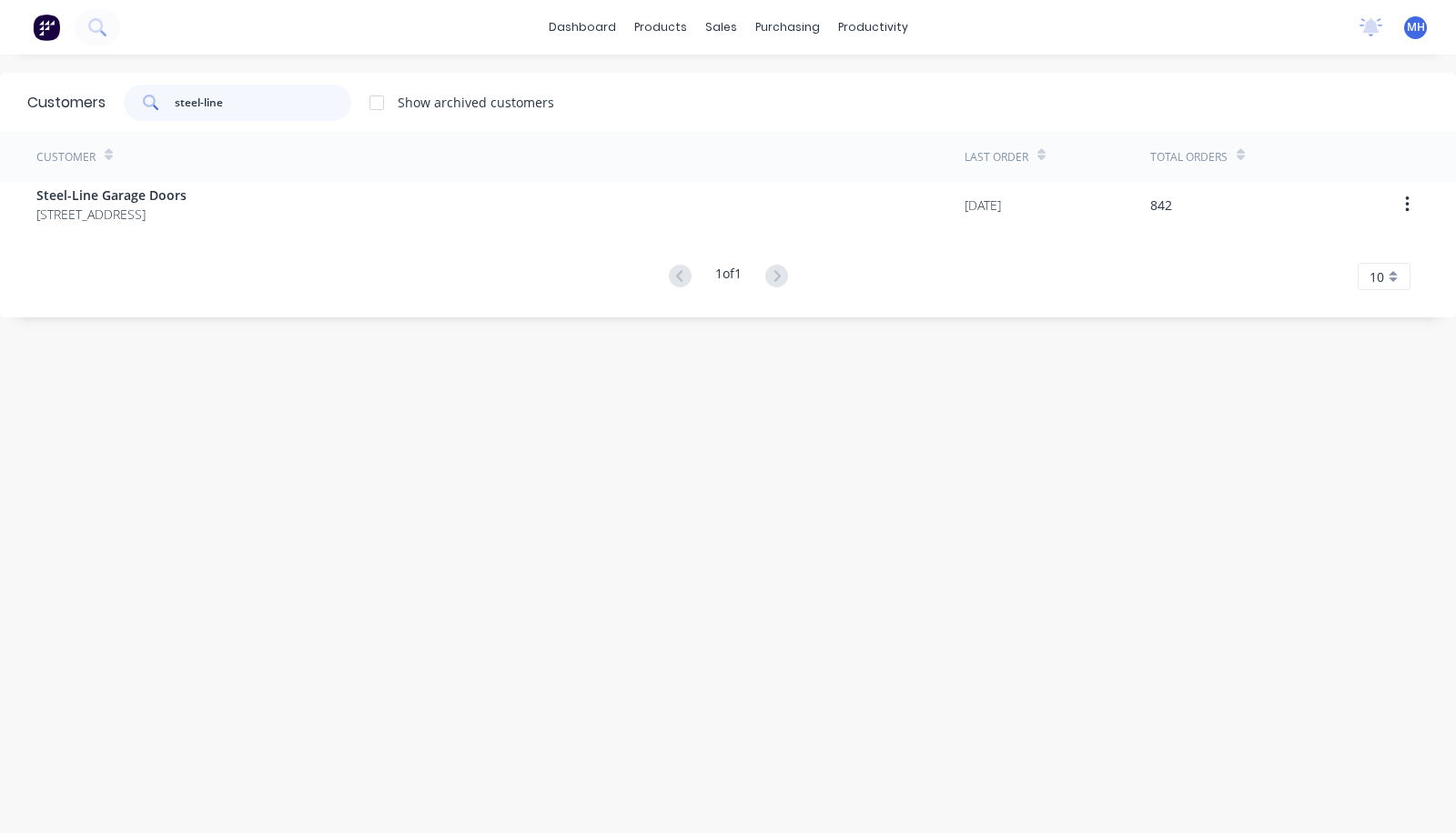
type input "steel-line"
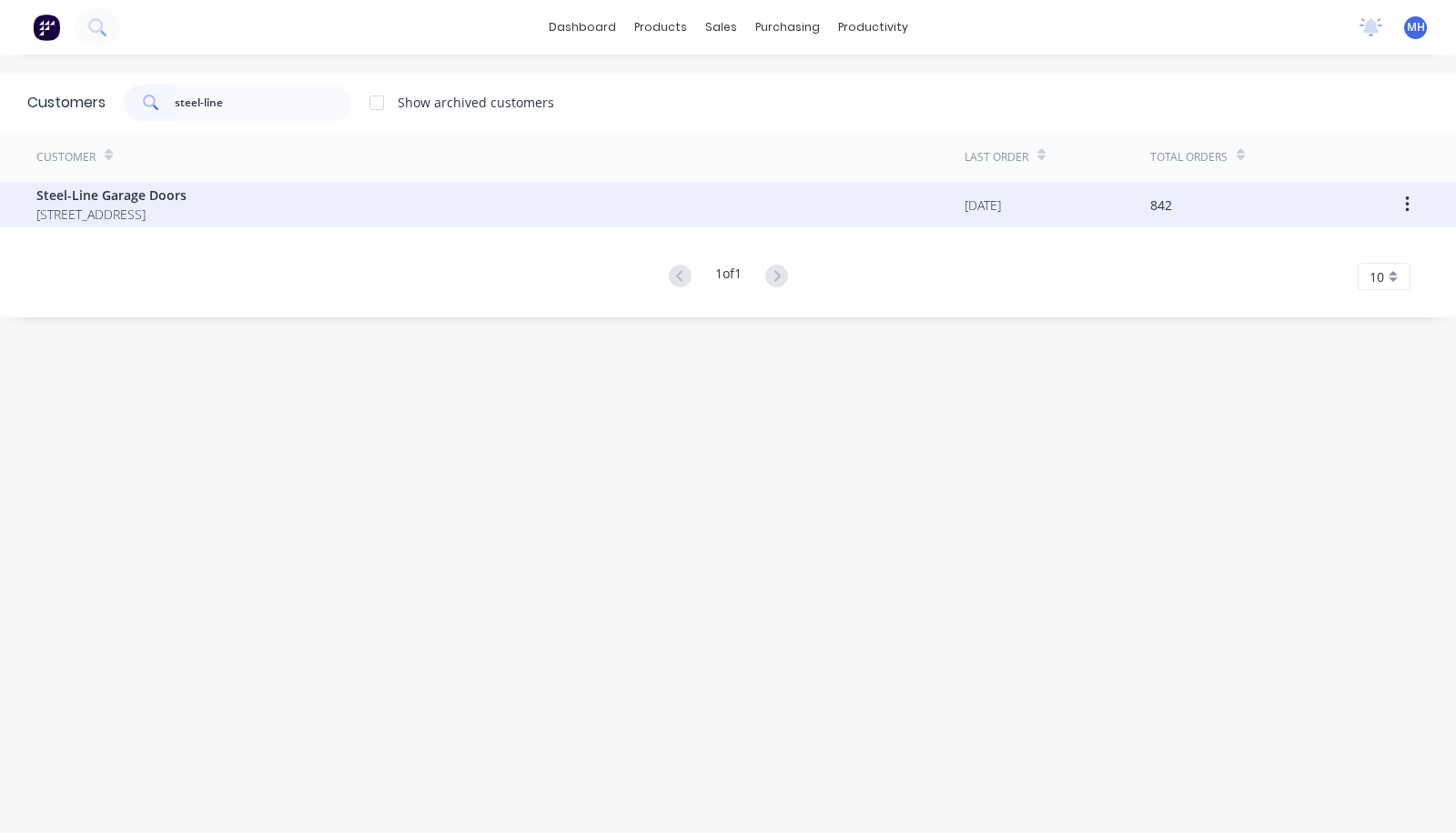
click at [187, 208] on span "PO BOX 3305 DARRA Queensland Australia 4076" at bounding box center [111, 214] width 150 height 19
